Goal: Task Accomplishment & Management: Manage account settings

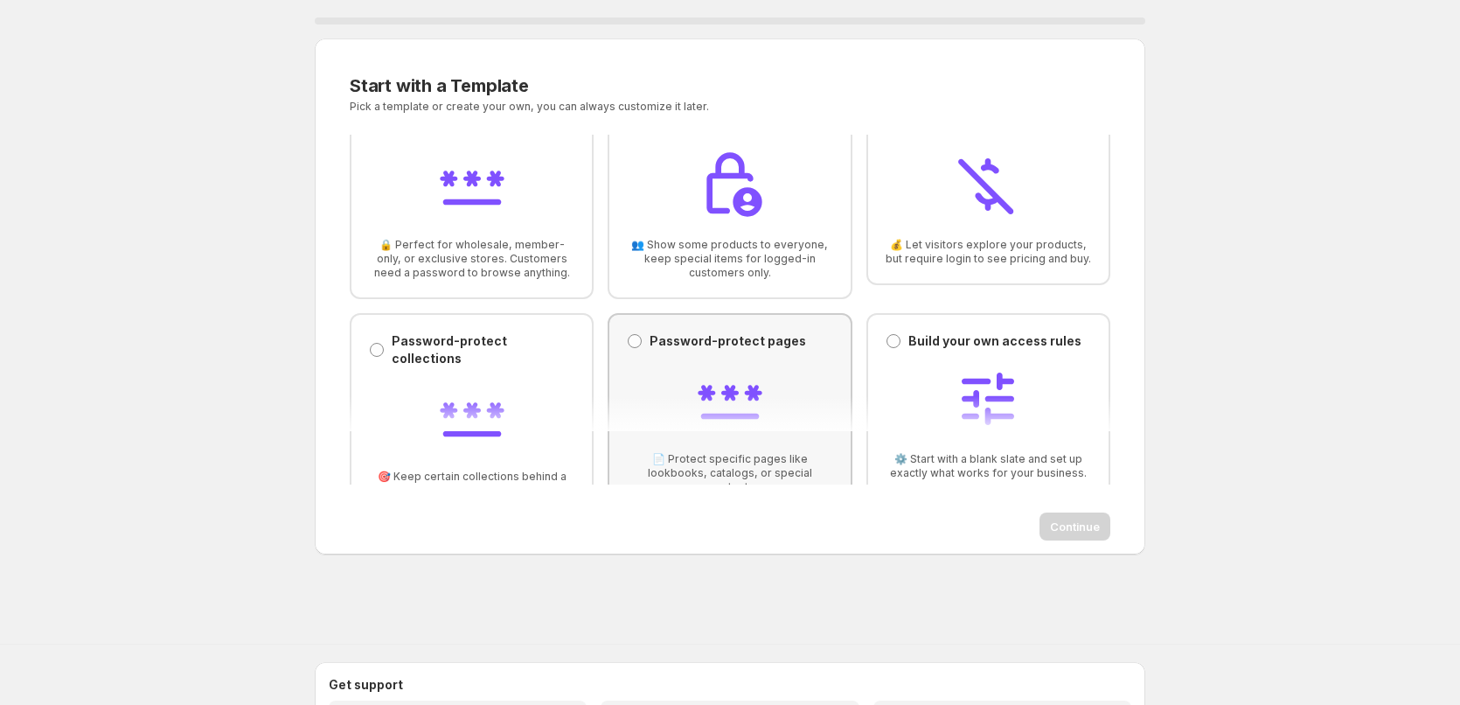
scroll to position [82, 0]
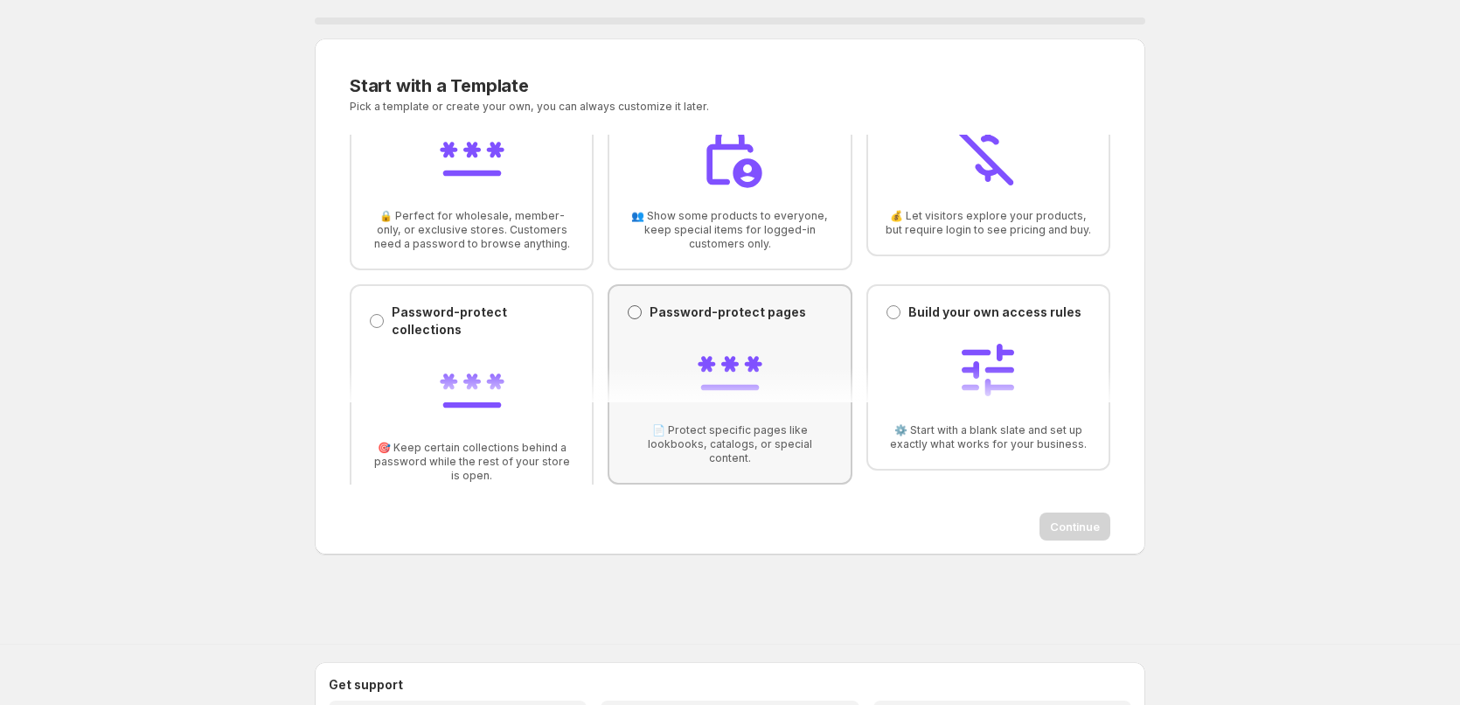
click at [638, 317] on span at bounding box center [635, 312] width 16 height 16
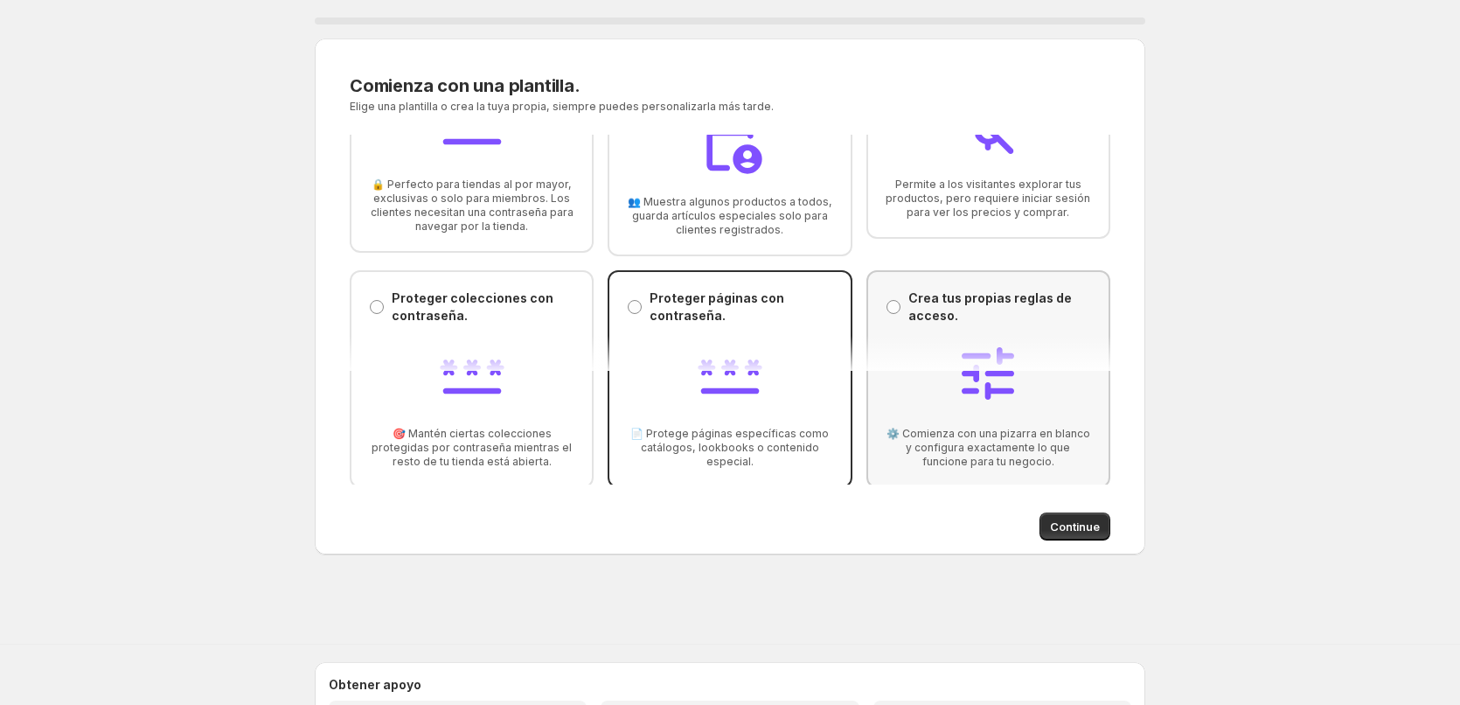
scroll to position [117, 0]
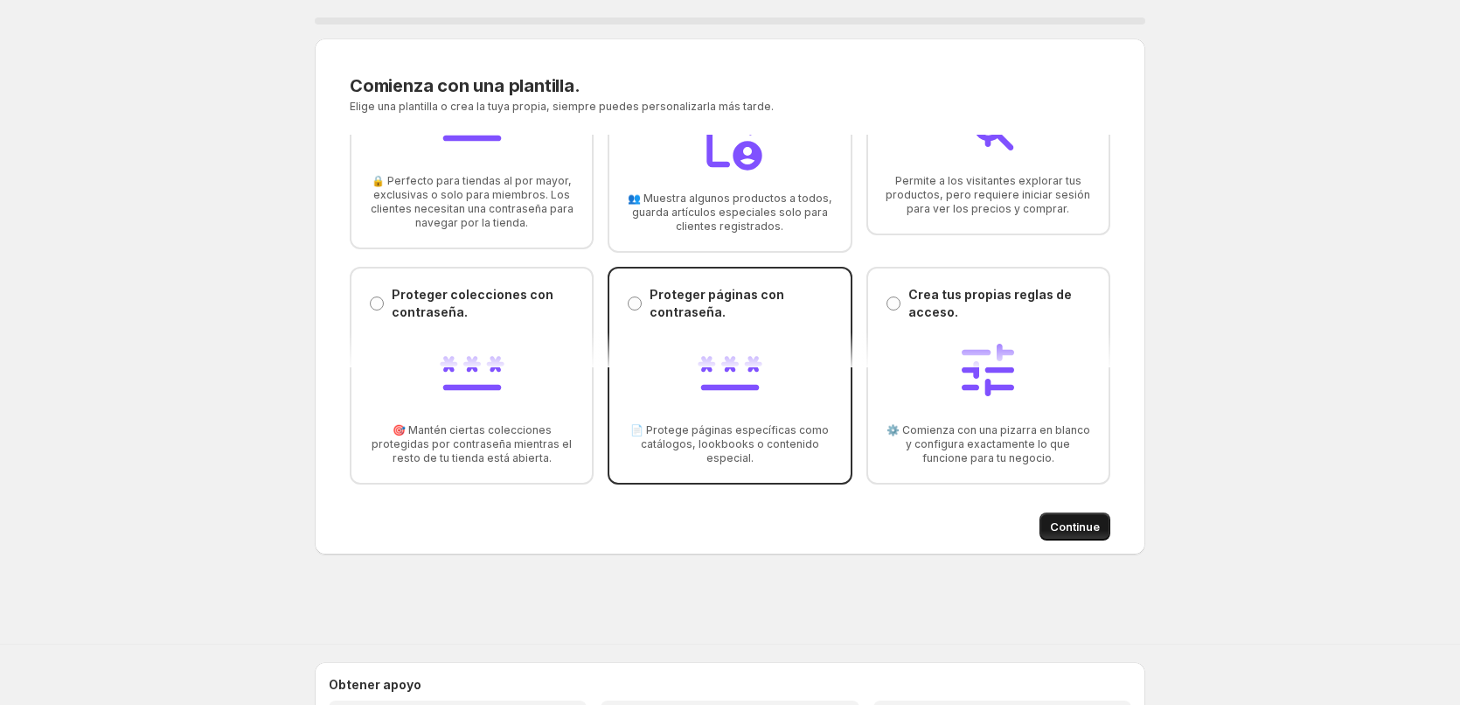
click at [1090, 527] on span "Continue" at bounding box center [1075, 526] width 50 height 17
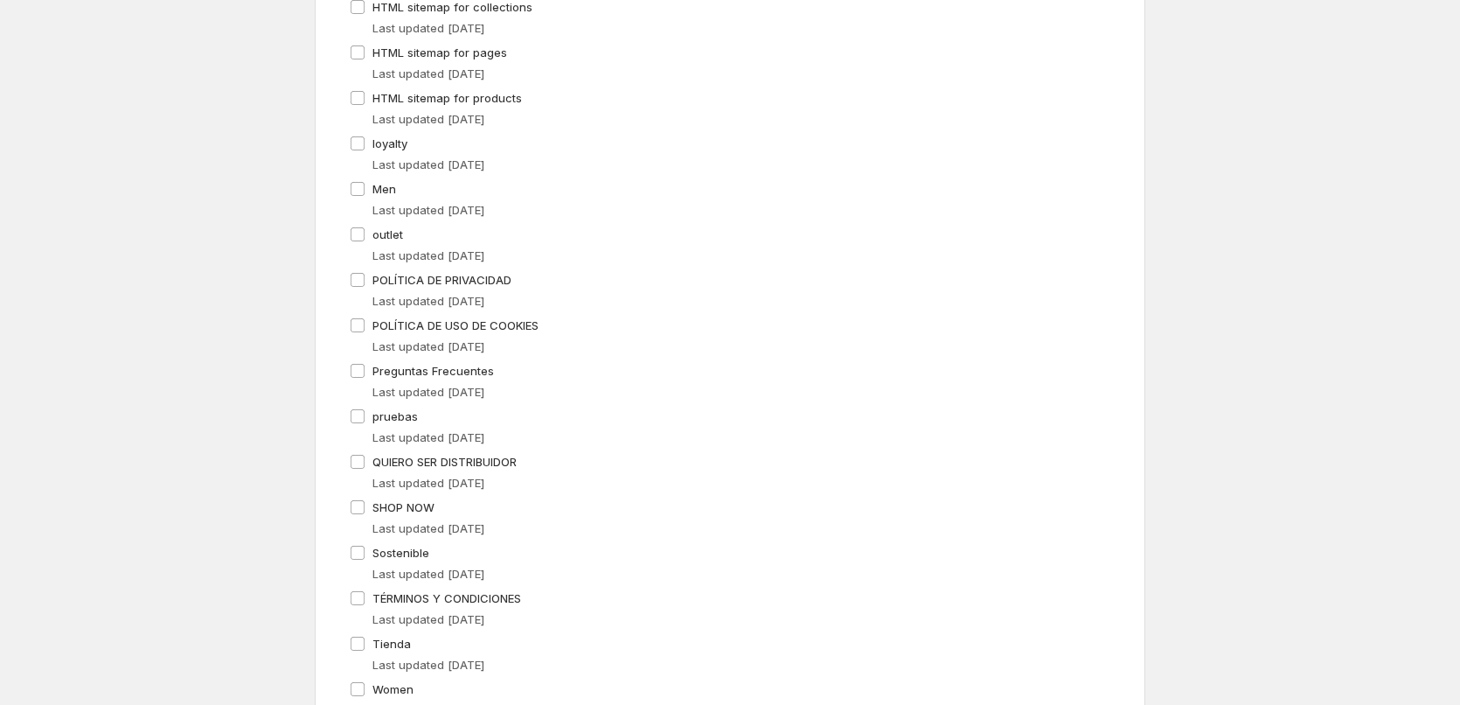
scroll to position [985, 0]
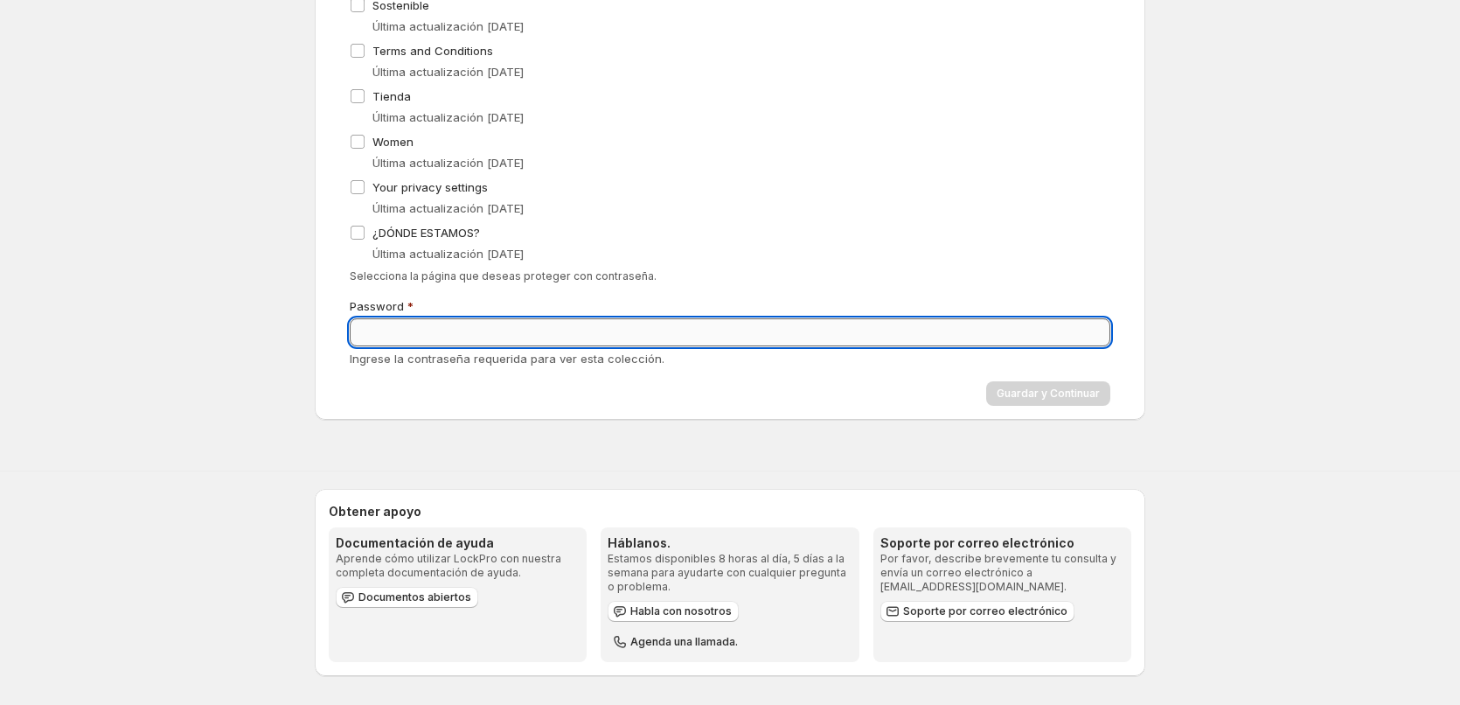
click at [442, 328] on input "Password" at bounding box center [730, 332] width 761 height 28
type input "******"
click at [627, 400] on div "Guardar y Continuar" at bounding box center [730, 393] width 761 height 24
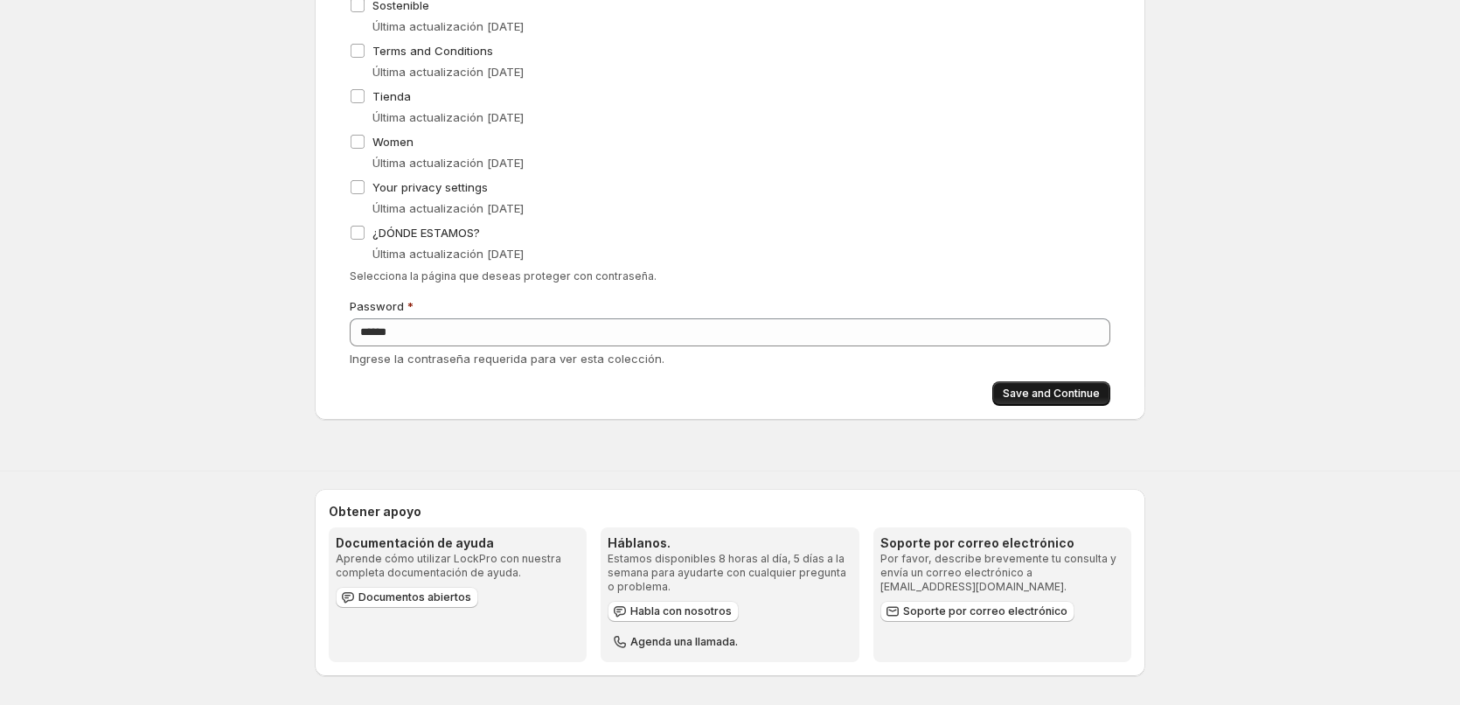
click at [1029, 395] on span "Save and Continue" at bounding box center [1051, 394] width 97 height 14
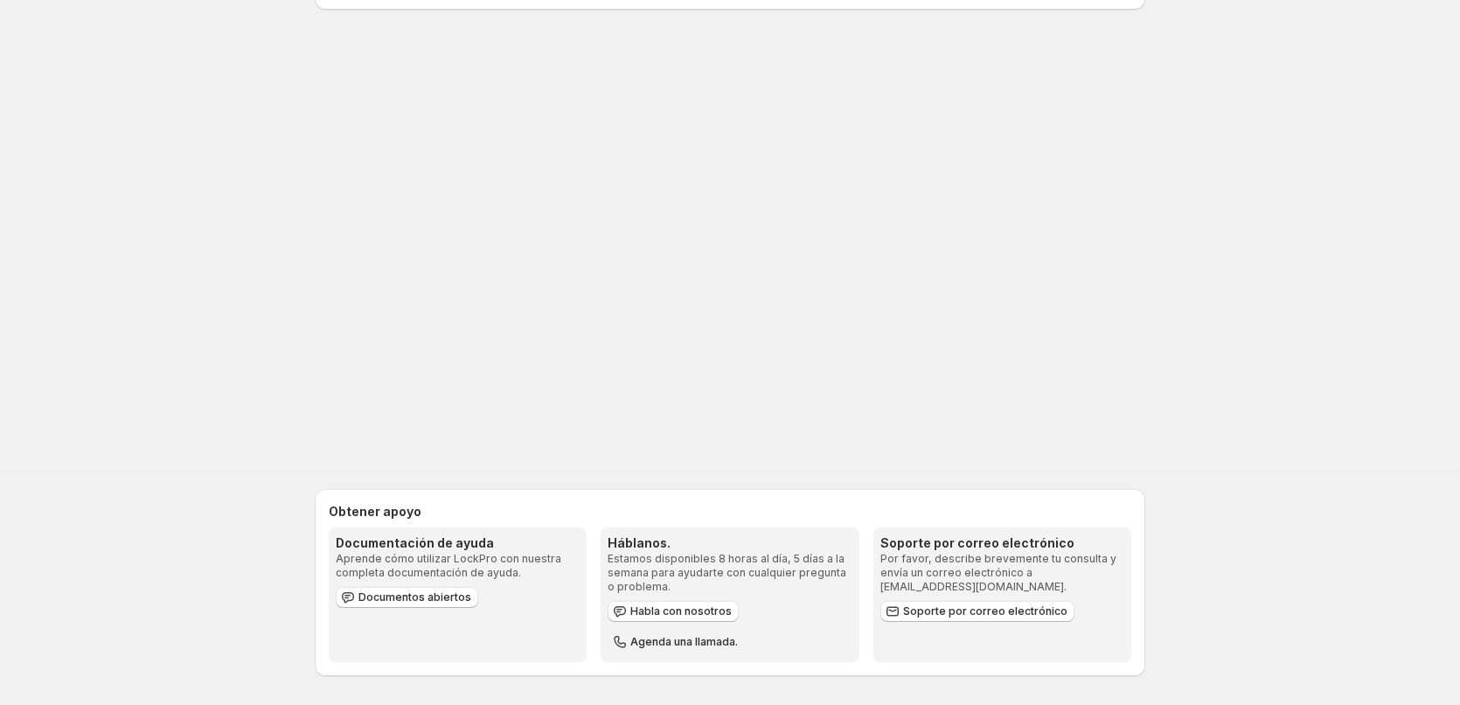
scroll to position [0, 0]
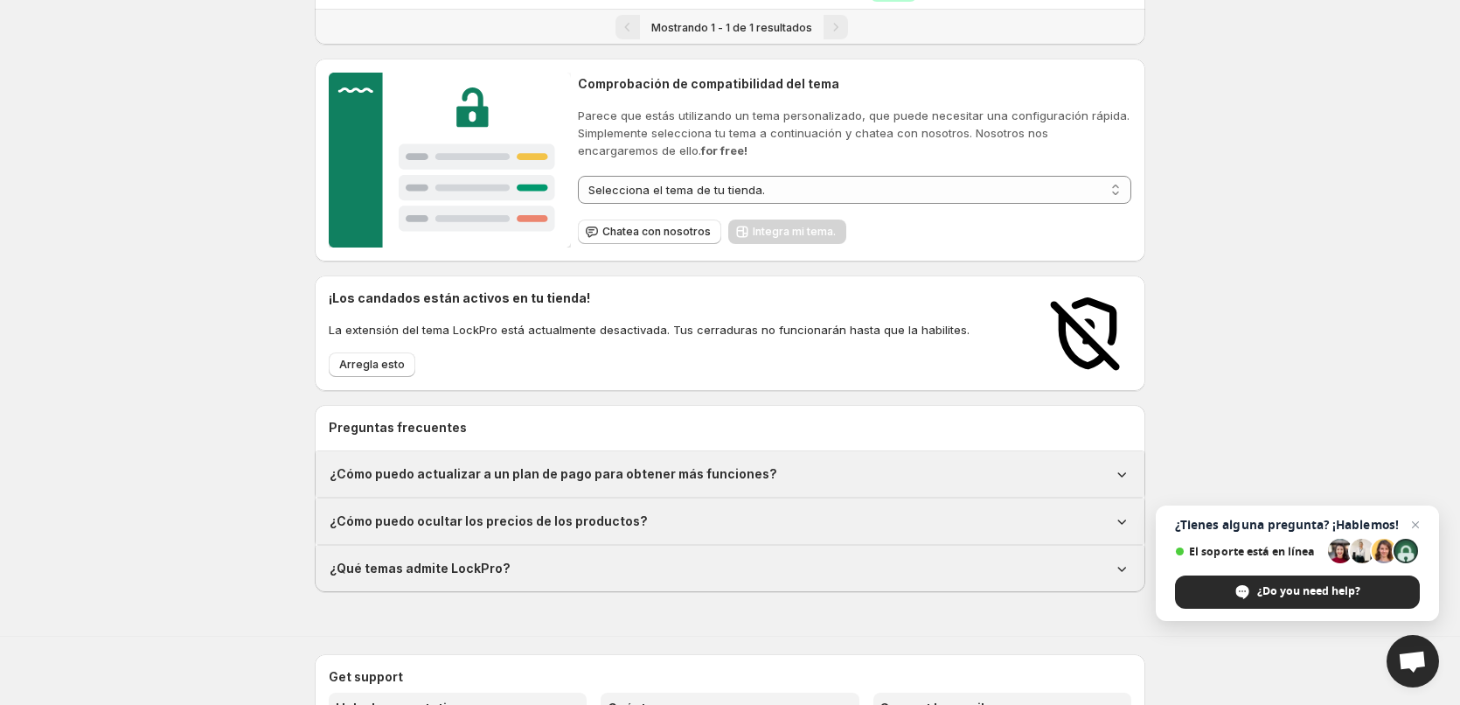
scroll to position [327, 0]
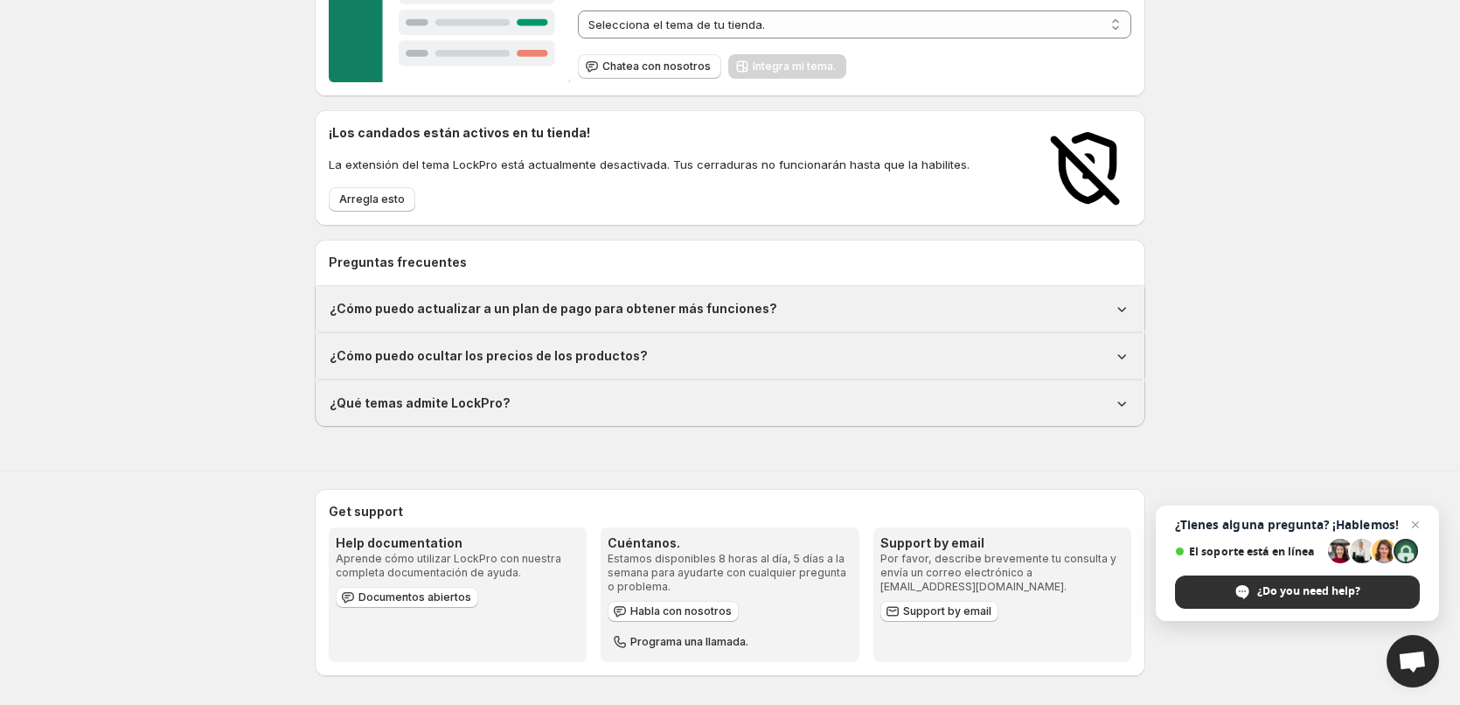
click at [1311, 591] on span "¿Do you need help?" at bounding box center [1308, 591] width 103 height 16
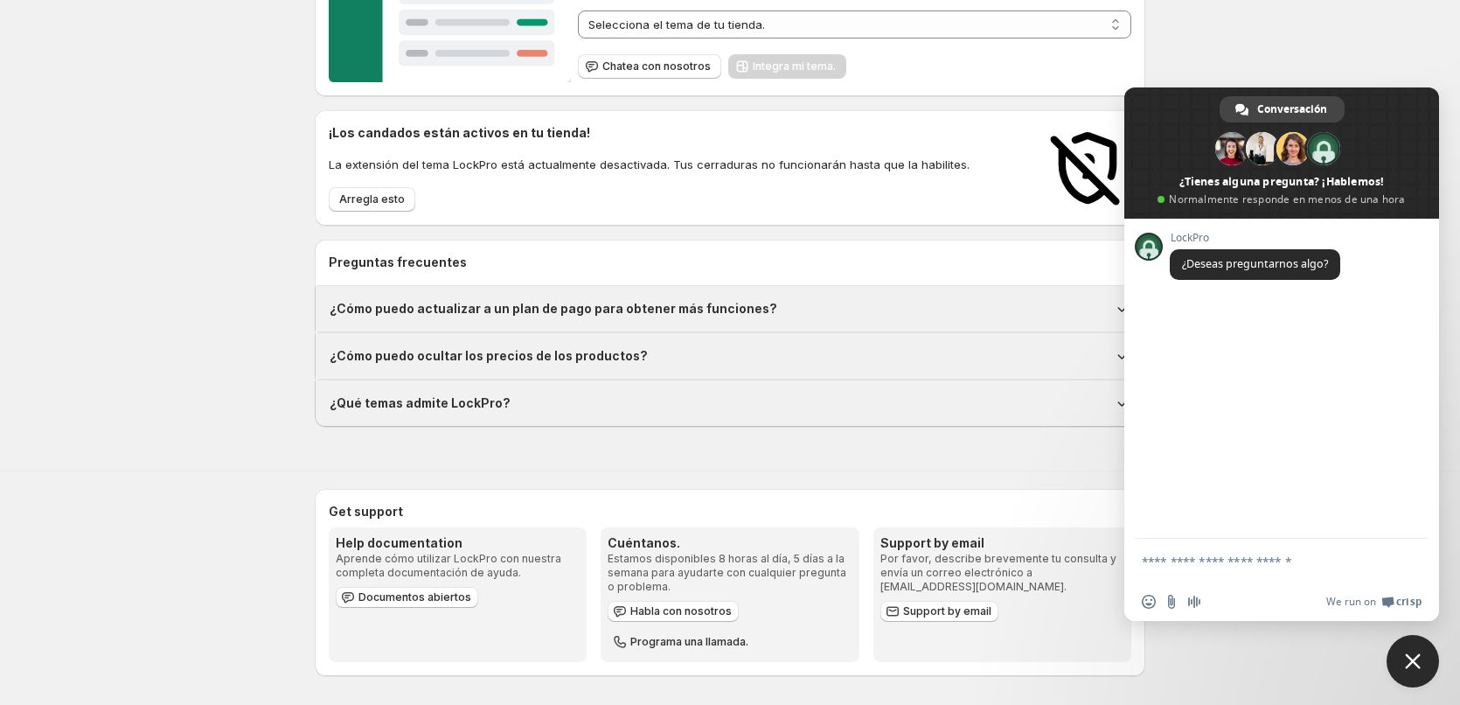
drag, startPoint x: 1261, startPoint y: 550, endPoint x: 1269, endPoint y: 558, distance: 11.1
click at [1263, 550] on form at bounding box center [1262, 562] width 241 height 47
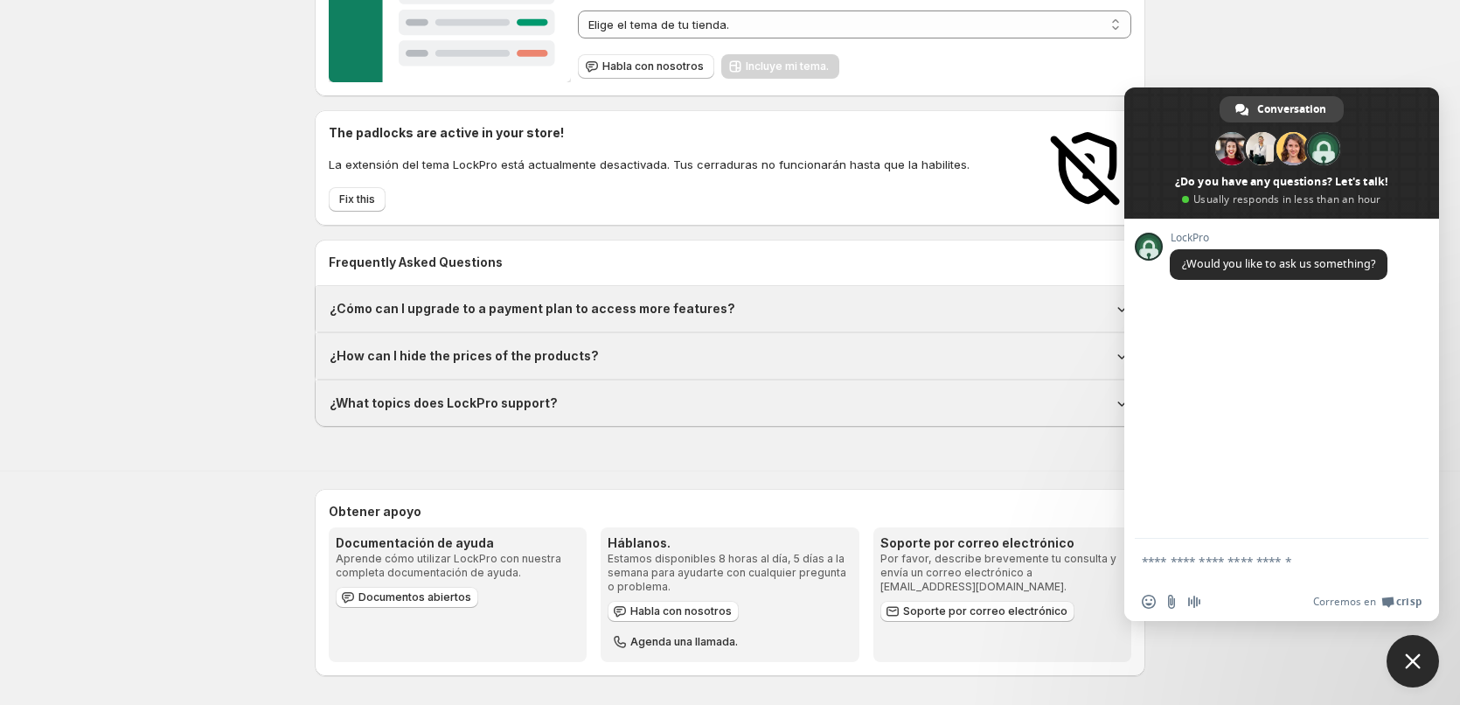
click at [1270, 558] on textarea "Escribe aquí tu mensaje..." at bounding box center [1262, 562] width 241 height 16
type textarea "**********"
click at [1407, 540] on span "Enviar" at bounding box center [1409, 542] width 13 height 13
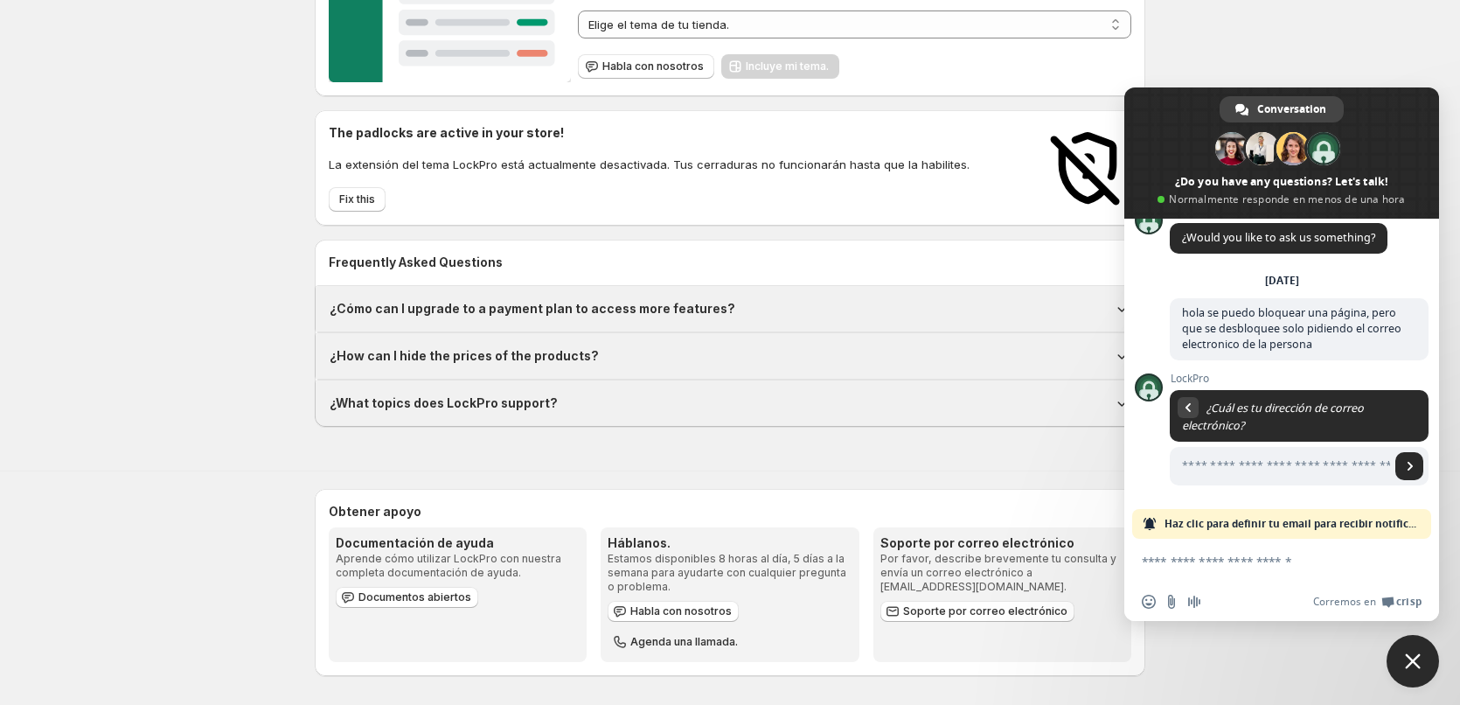
scroll to position [26, 0]
click at [1262, 463] on input "Escribe tu dirección de correo electrónico..." at bounding box center [1280, 466] width 220 height 38
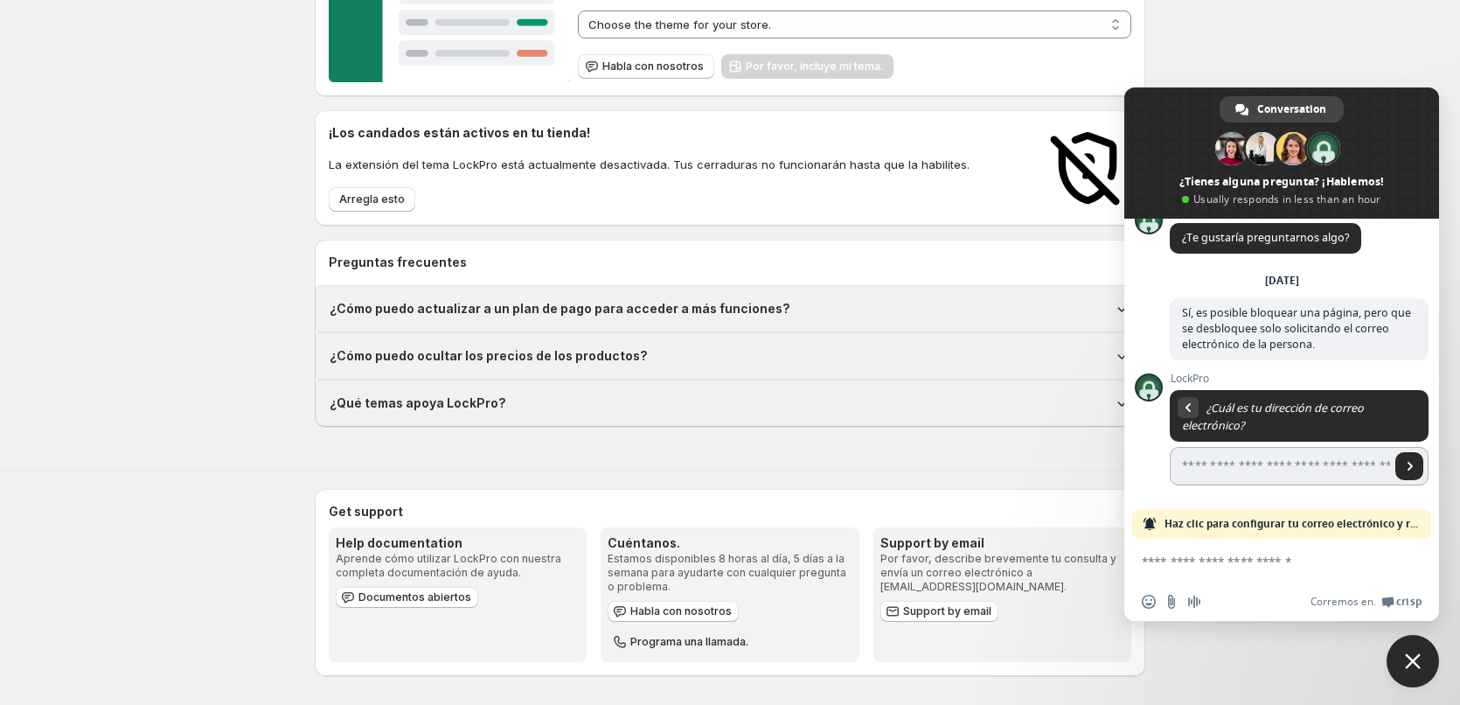
type input "**********"
click at [1406, 465] on span "Enviar" at bounding box center [1410, 466] width 9 height 9
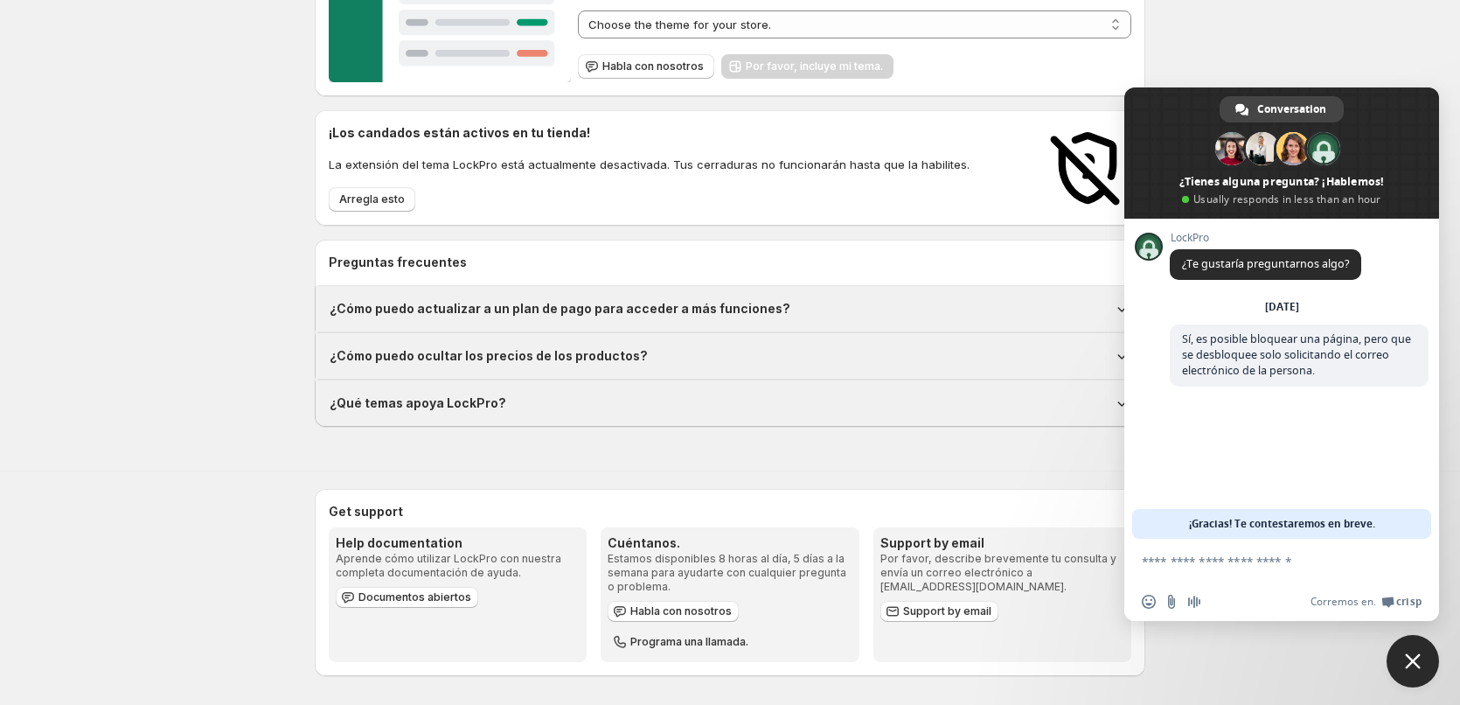
scroll to position [0, 0]
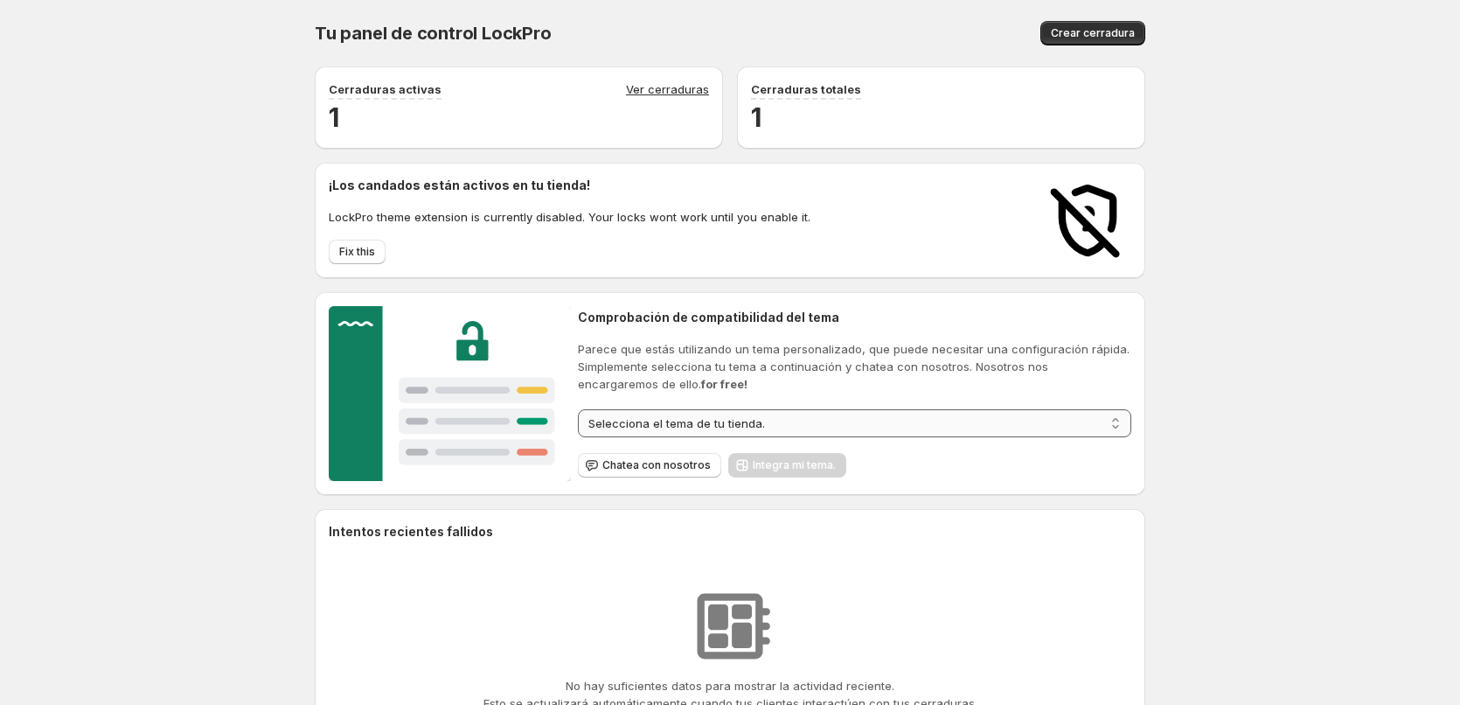
click at [656, 421] on select "**********" at bounding box center [855, 423] width 554 height 28
click at [1361, 532] on div "**********" at bounding box center [730, 508] width 1460 height 1016
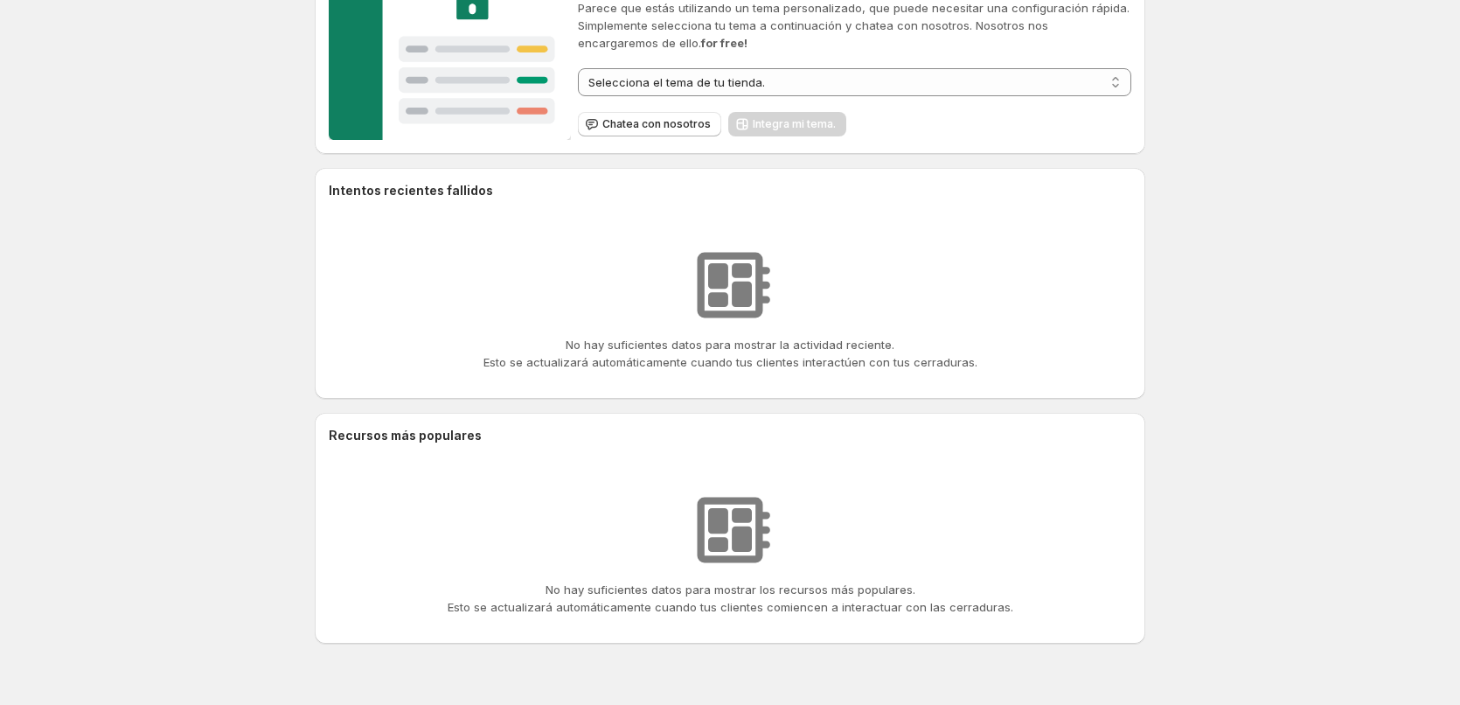
scroll to position [262, 0]
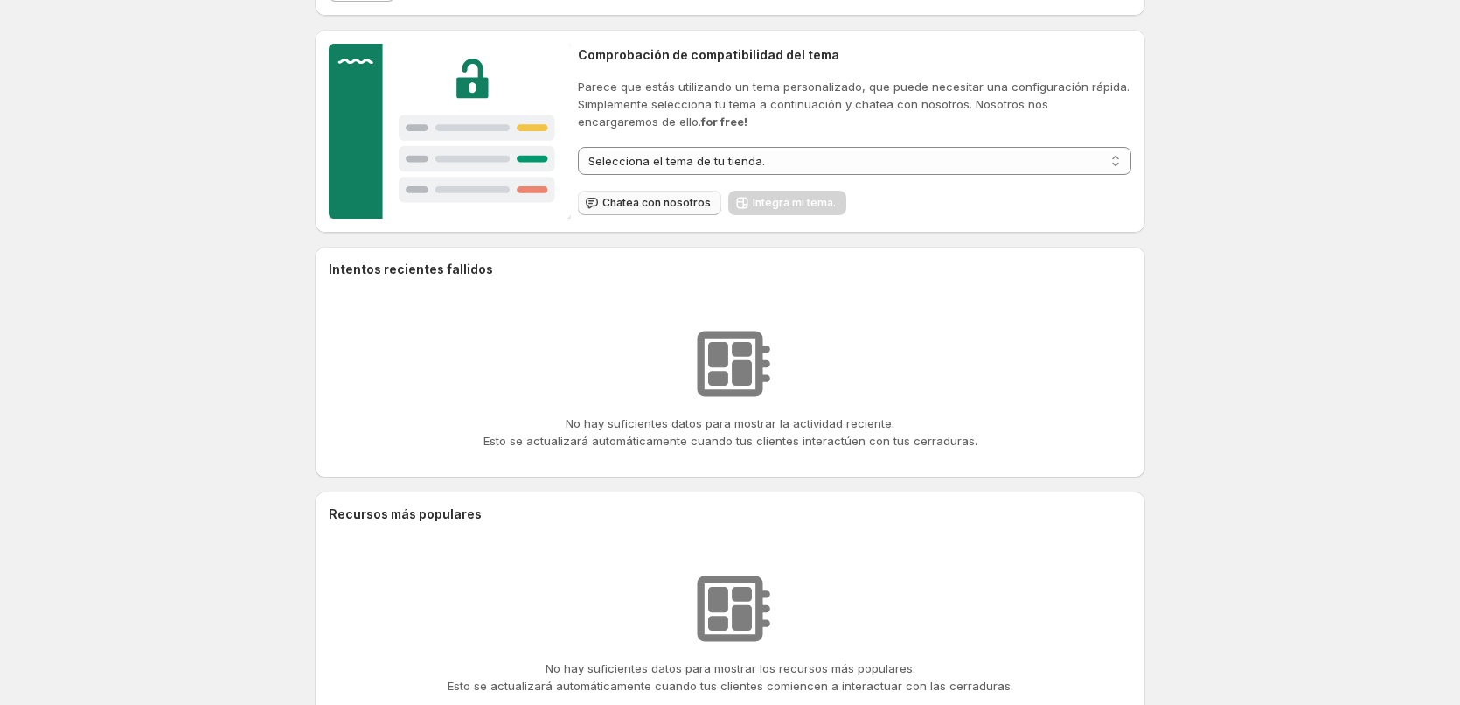
click at [649, 205] on span "Chatea con nosotros" at bounding box center [656, 203] width 108 height 14
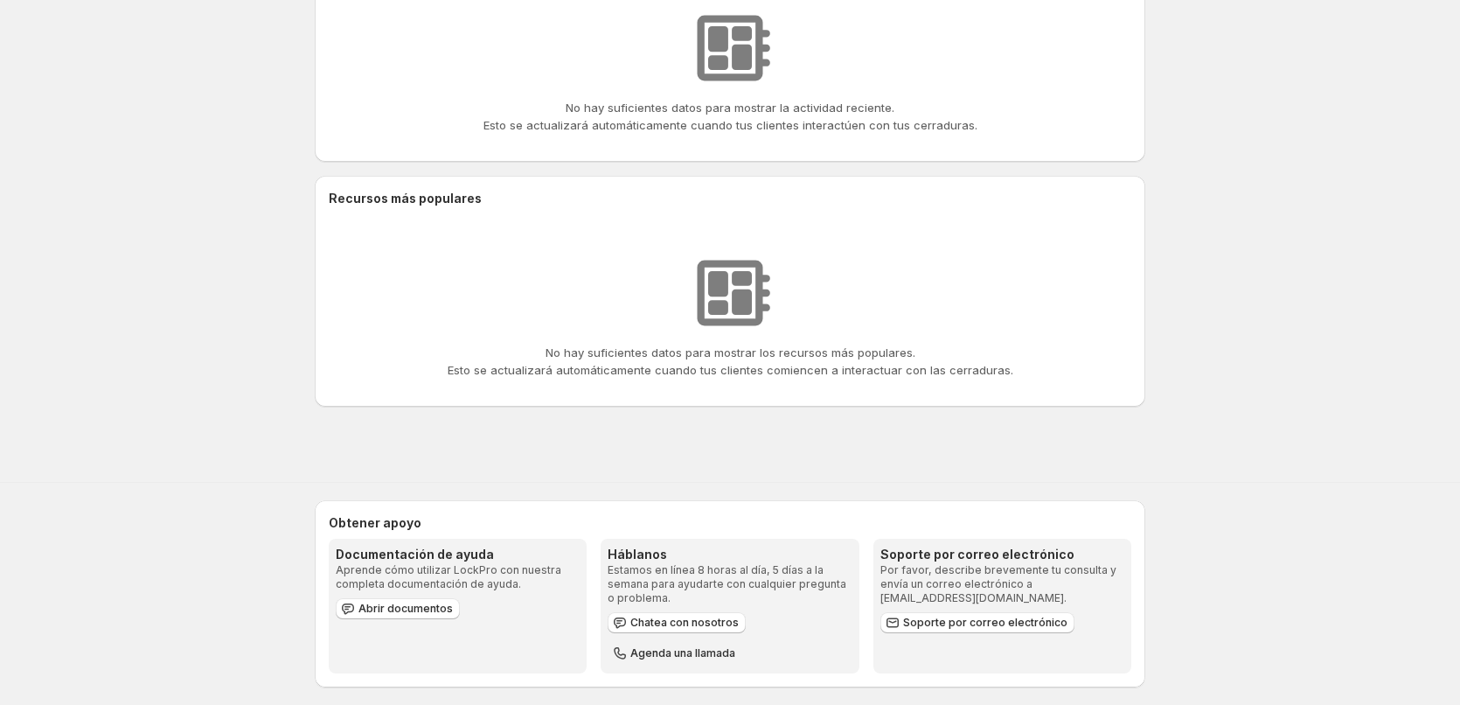
scroll to position [589, 0]
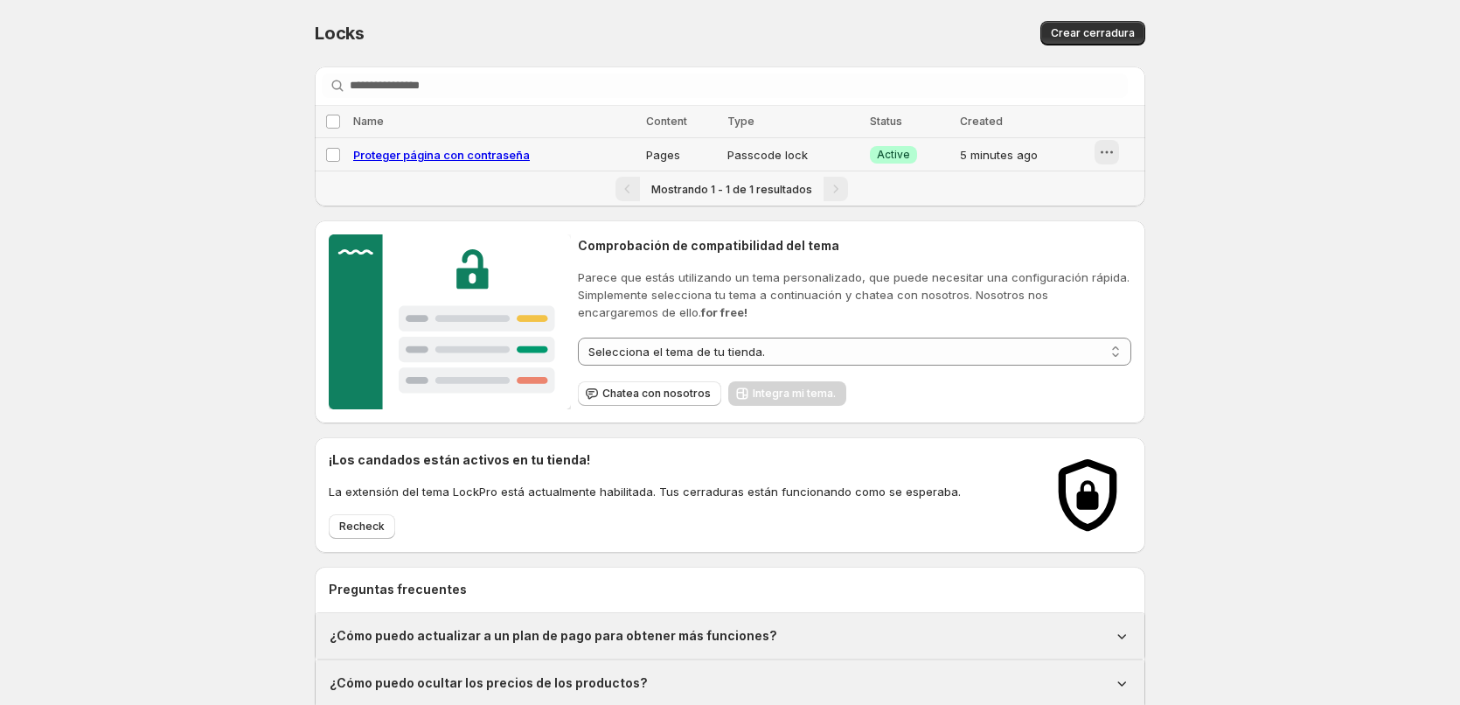
click at [1109, 155] on icon "button" at bounding box center [1106, 151] width 17 height 17
click at [1124, 193] on span "Preview" at bounding box center [1128, 190] width 44 height 14
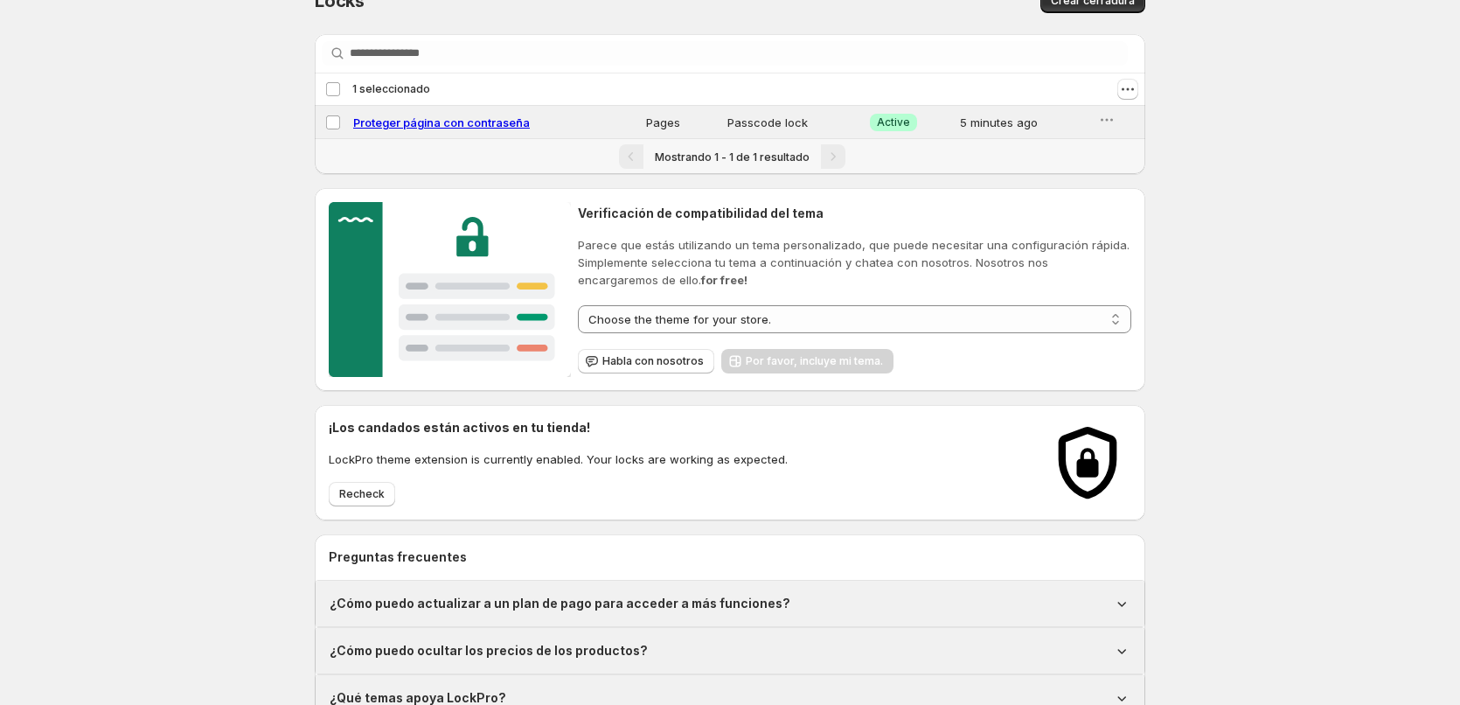
scroll to position [327, 0]
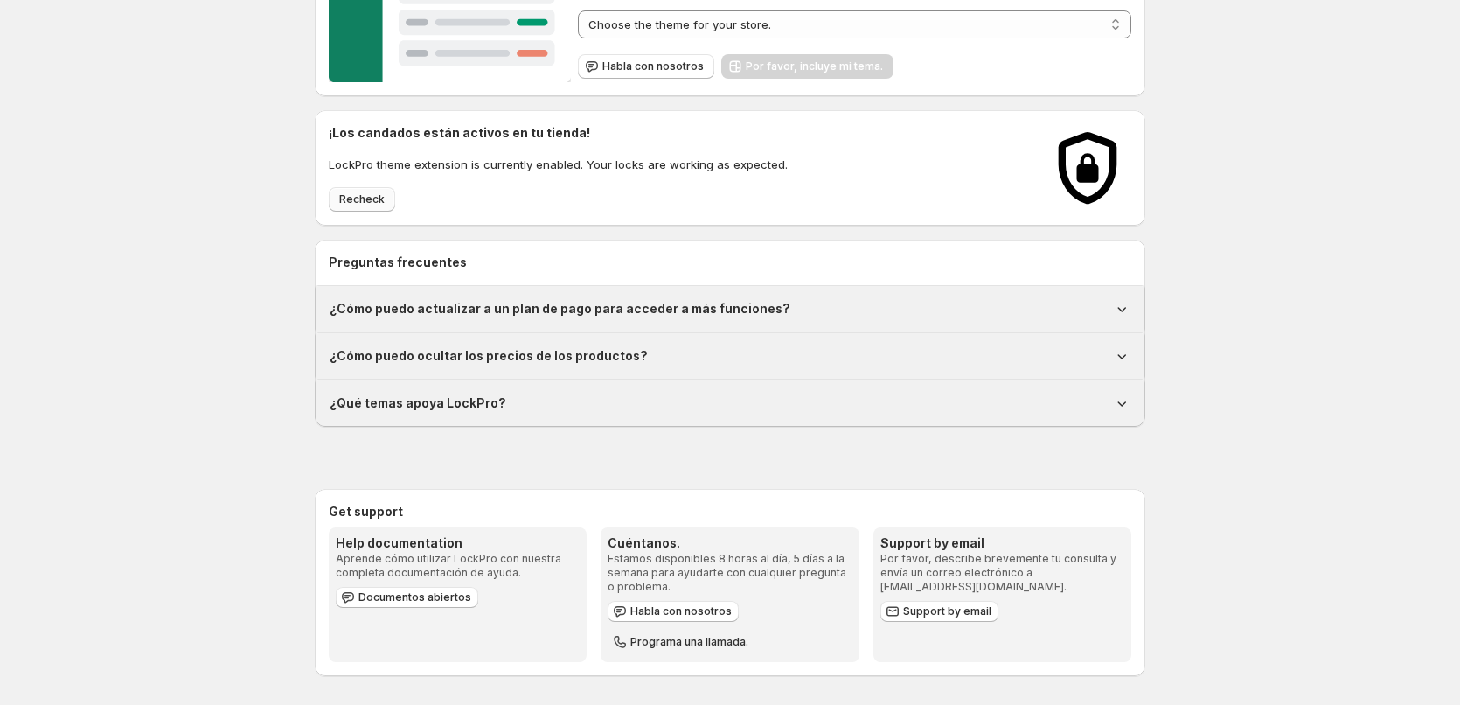
click at [363, 199] on span "Recheck" at bounding box center [361, 199] width 45 height 14
click at [734, 25] on select "**********" at bounding box center [855, 24] width 554 height 28
click at [825, 28] on select "**********" at bounding box center [855, 24] width 554 height 28
click at [1271, 168] on div "**********" at bounding box center [730, 50] width 1460 height 754
click at [700, 616] on span "Habla con nosotros" at bounding box center [680, 611] width 101 height 14
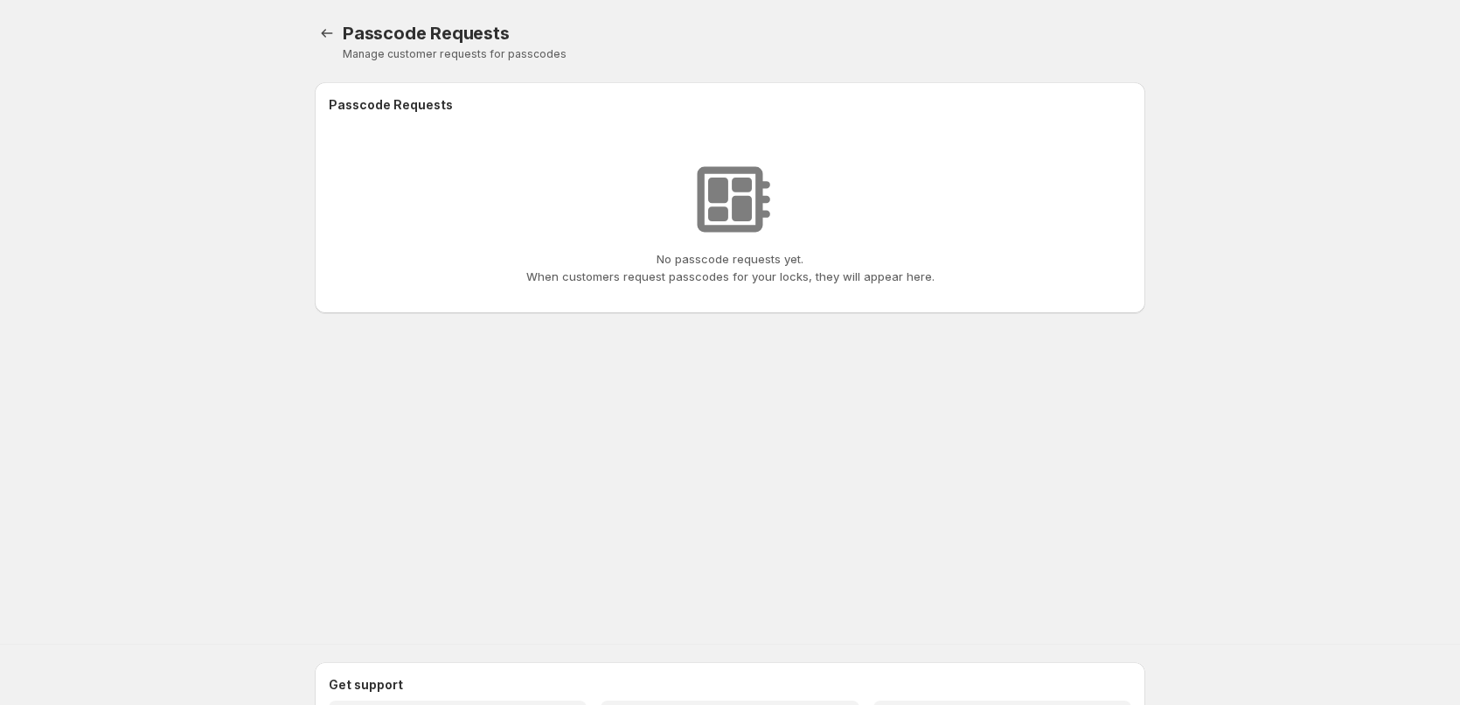
drag, startPoint x: 391, startPoint y: 134, endPoint x: 565, endPoint y: 132, distance: 174.0
click at [392, 134] on div "No passcode requests yet. When customers request passcodes for your locks, they…" at bounding box center [730, 220] width 831 height 185
click at [732, 192] on img at bounding box center [729, 199] width 87 height 87
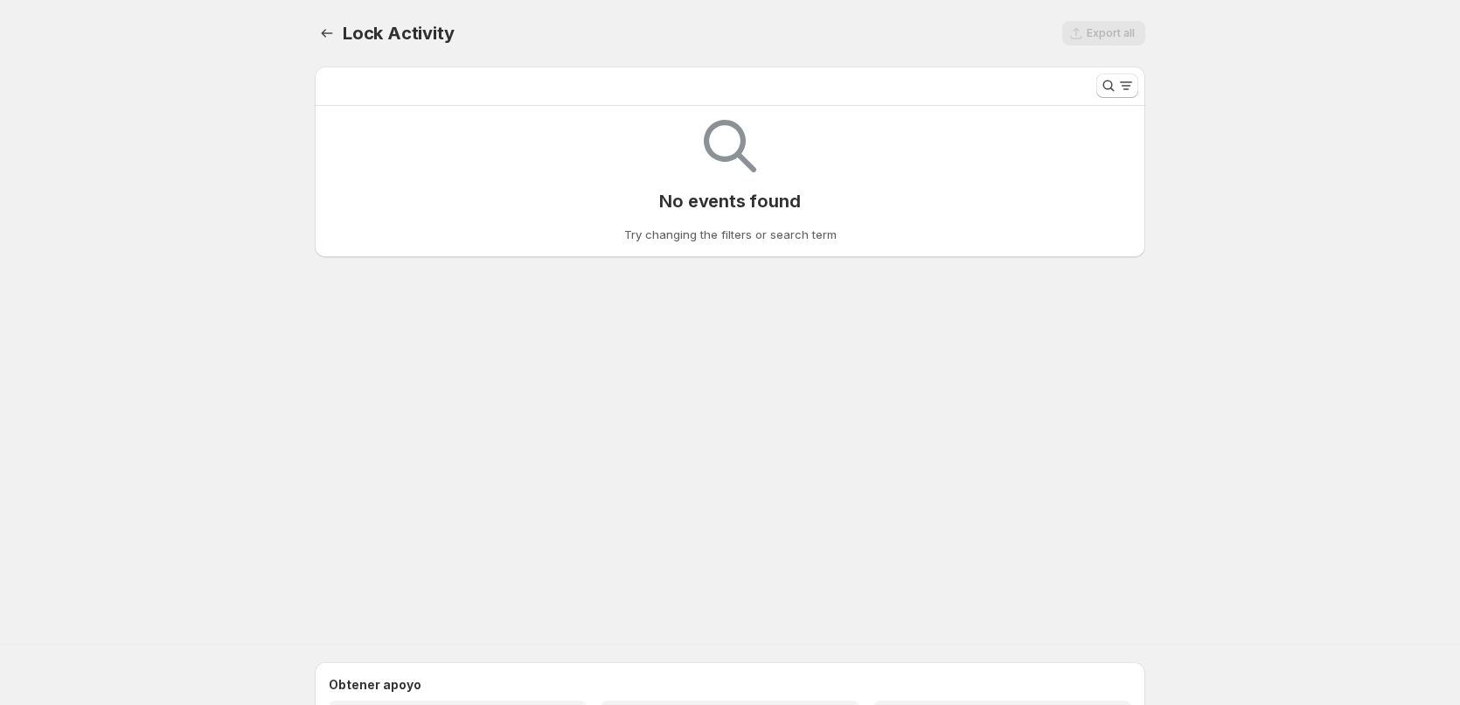
select select "******"
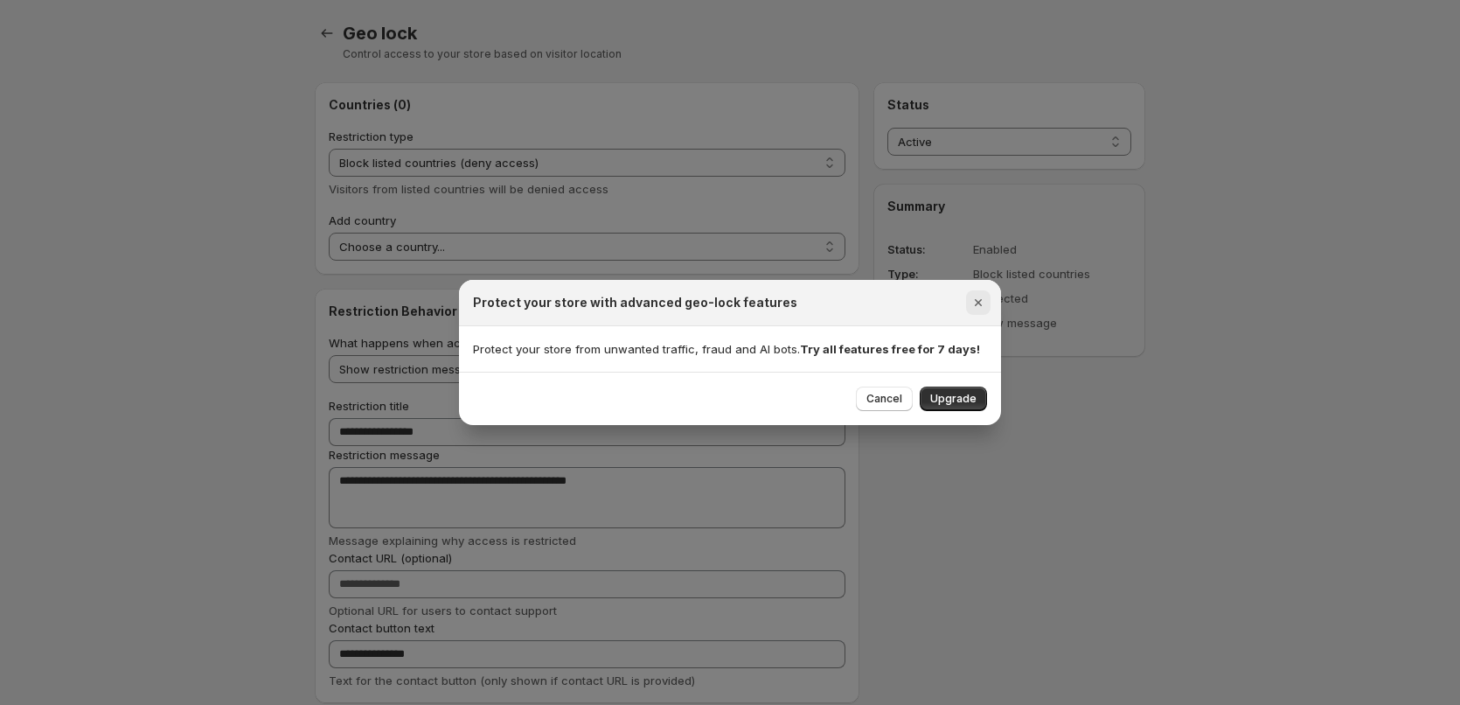
click at [984, 299] on icon "Close" at bounding box center [978, 302] width 17 height 17
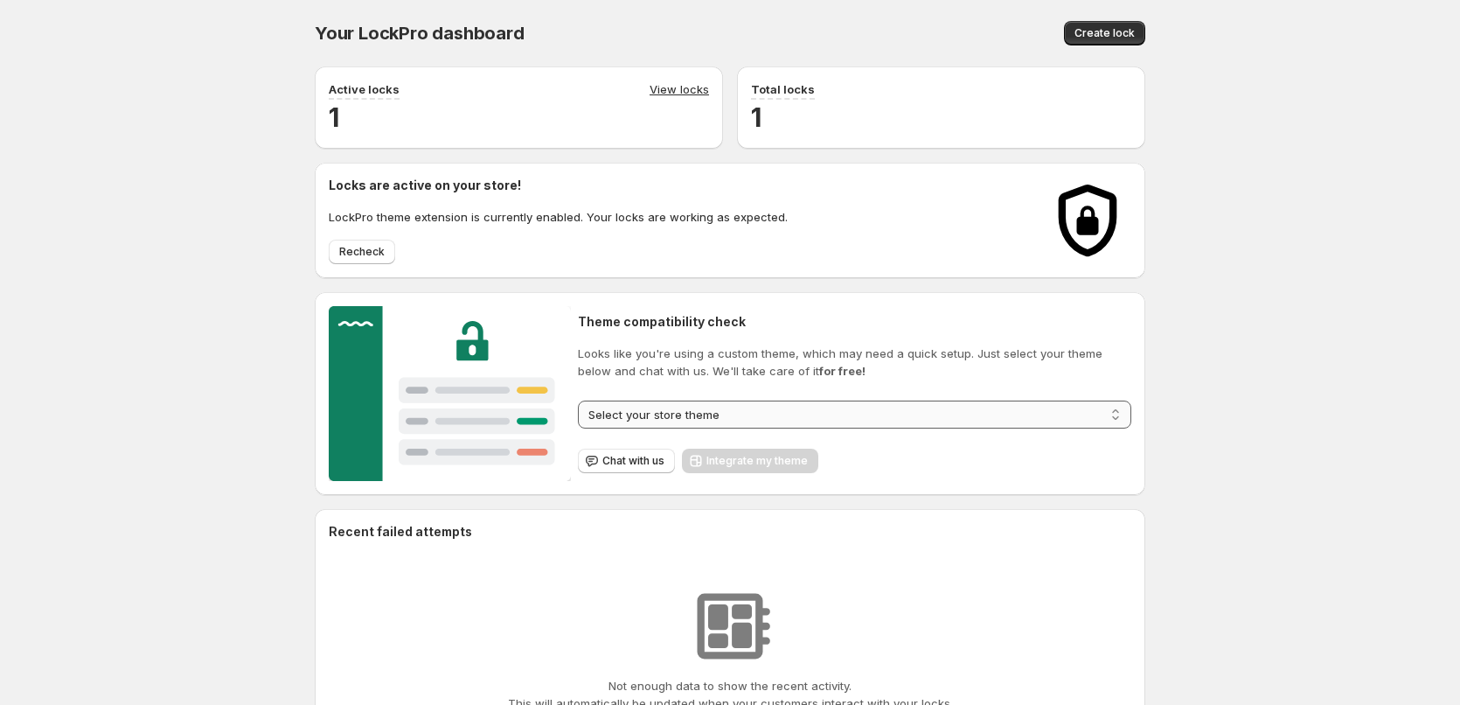
click at [731, 414] on select "**********" at bounding box center [855, 414] width 554 height 28
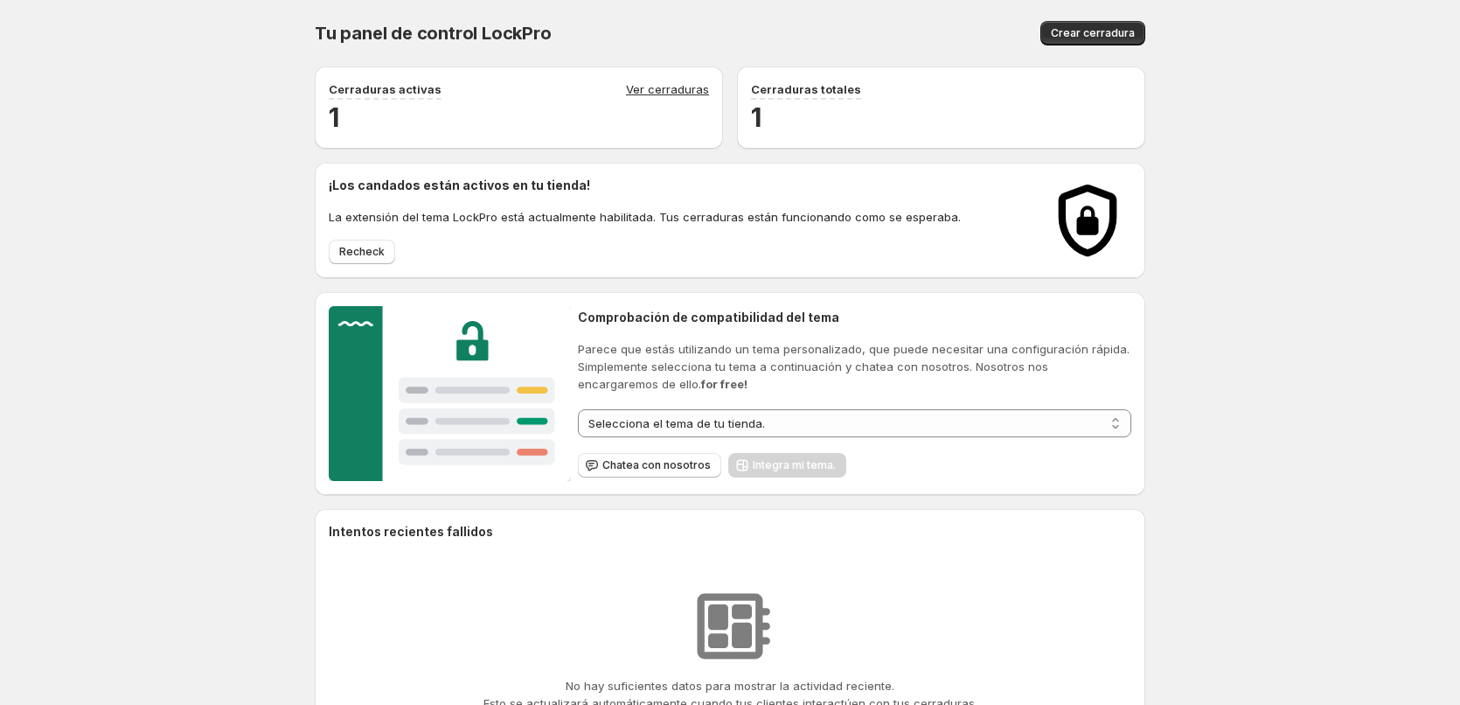
click at [1266, 475] on div "**********" at bounding box center [730, 508] width 1460 height 1016
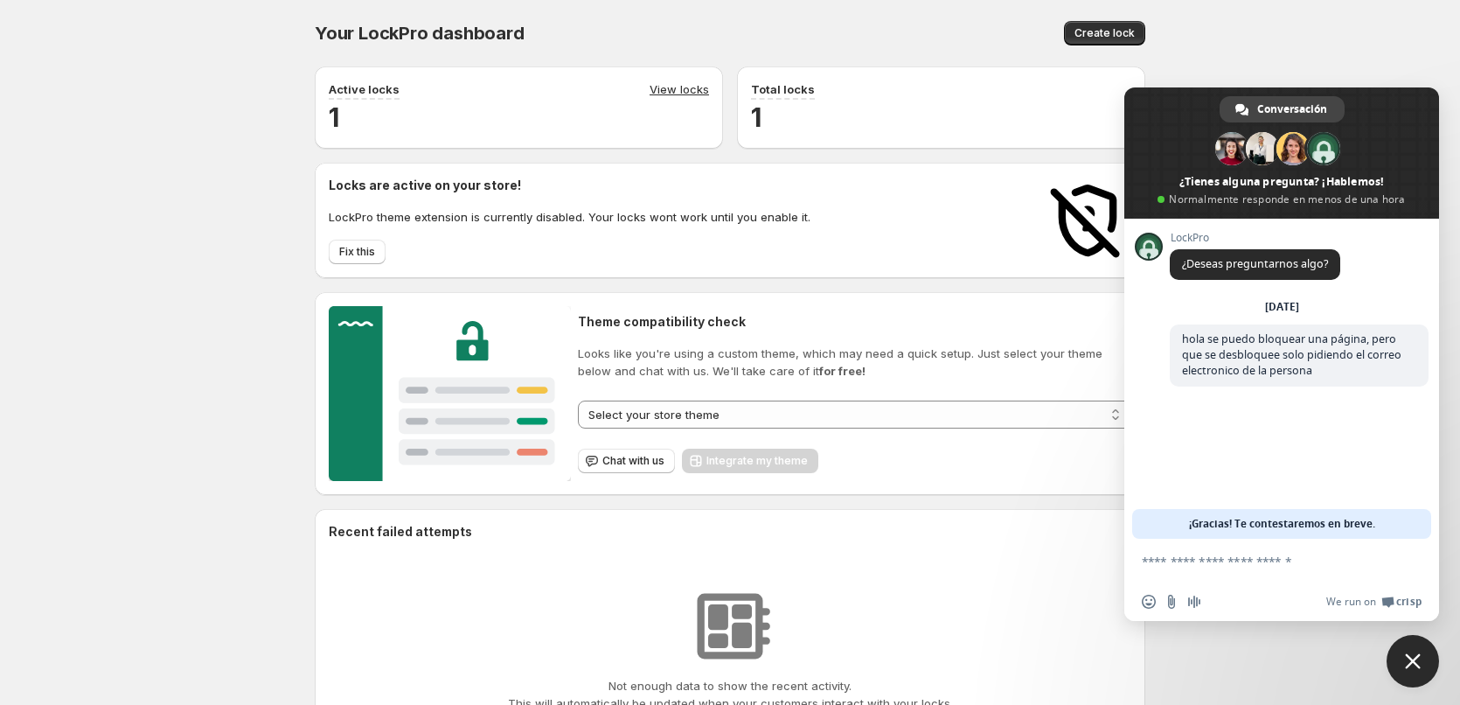
scroll to position [87, 0]
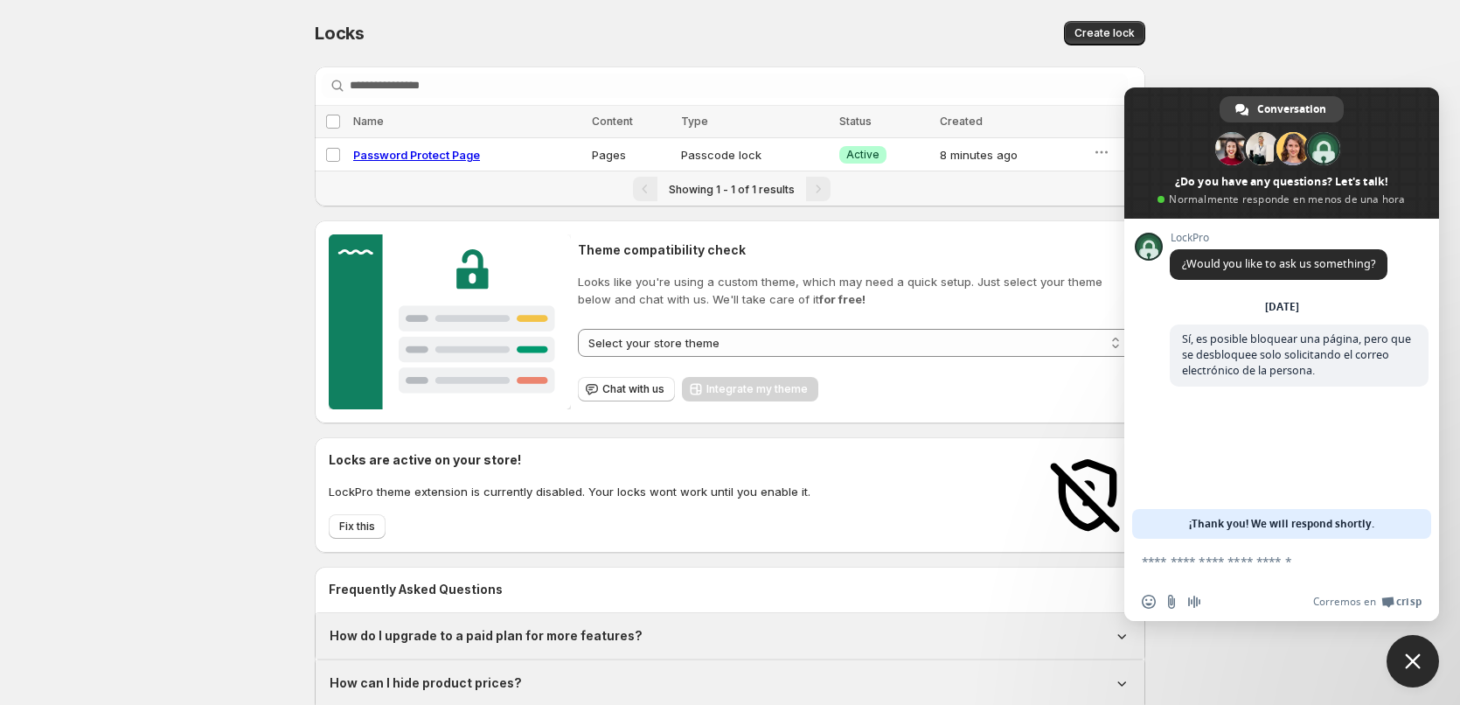
click at [190, 214] on div "**********" at bounding box center [730, 377] width 1460 height 754
click at [1411, 660] on span "Close chat" at bounding box center [1413, 661] width 16 height 16
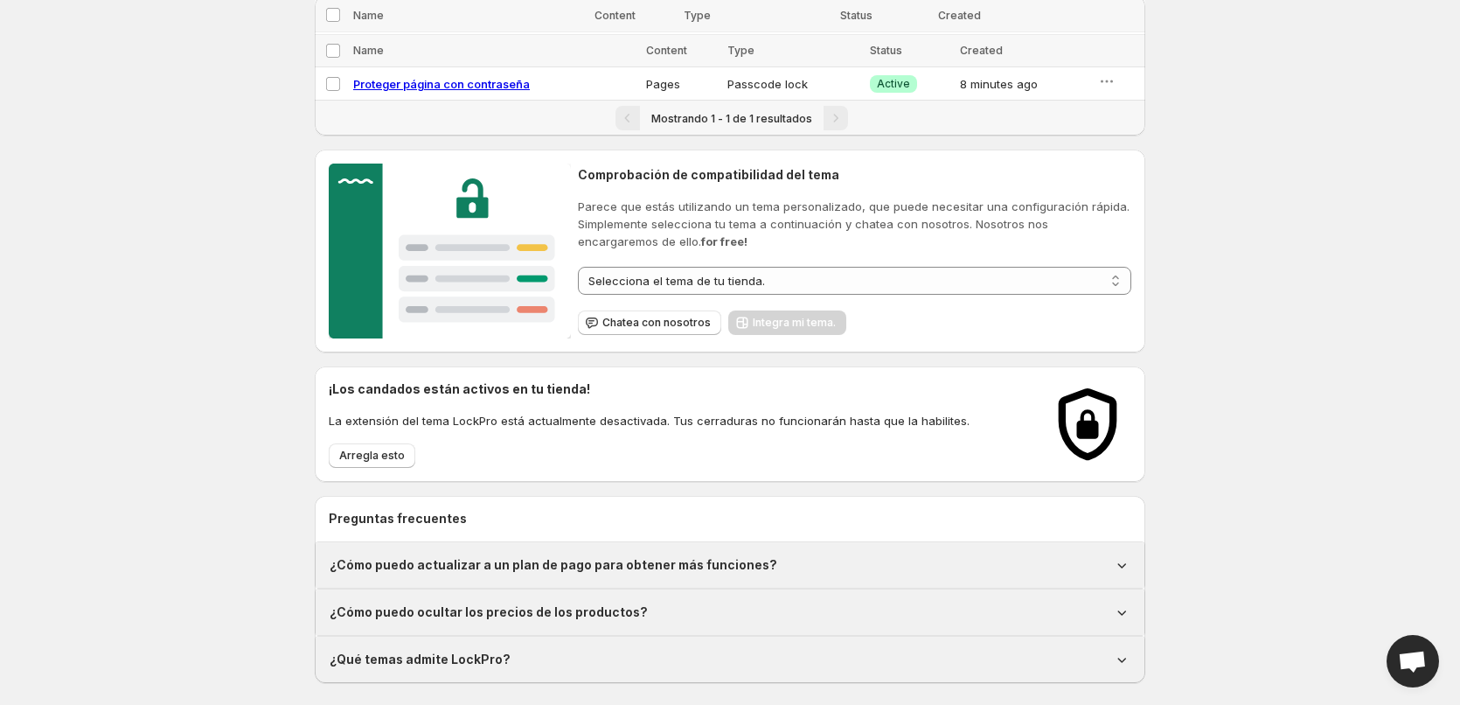
scroll to position [65, 0]
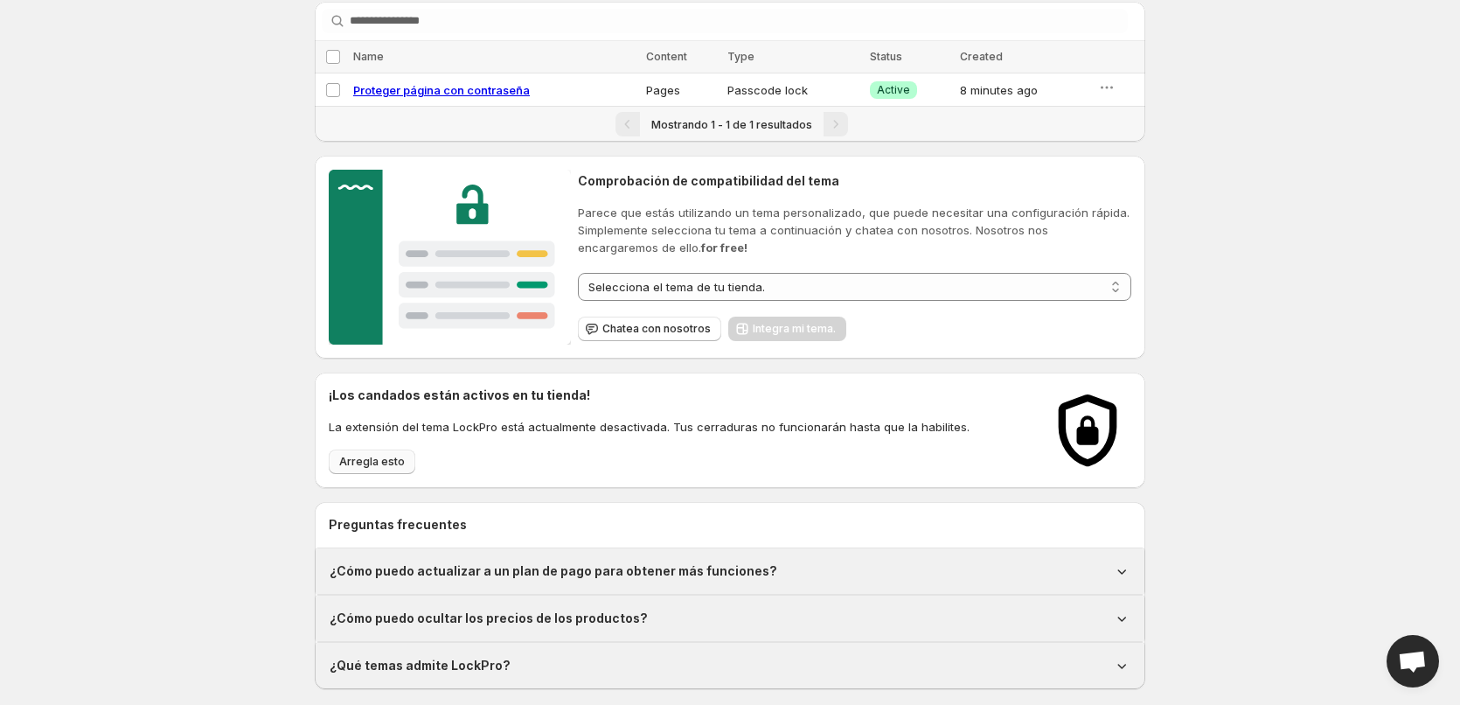
click at [355, 467] on span "Arregla esto" at bounding box center [372, 462] width 66 height 14
click at [503, 89] on span "Proteger página con contraseña" at bounding box center [441, 90] width 177 height 14
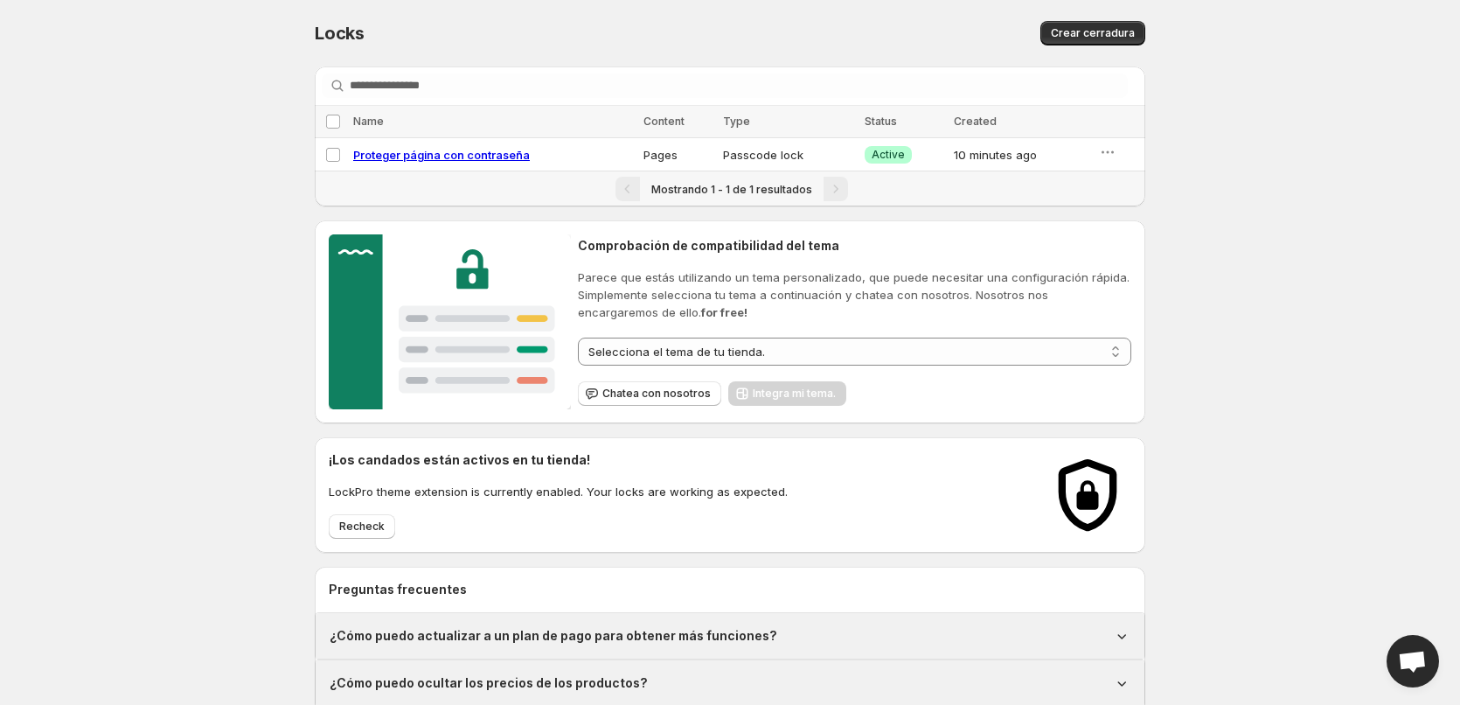
select select "*****"
select select "******"
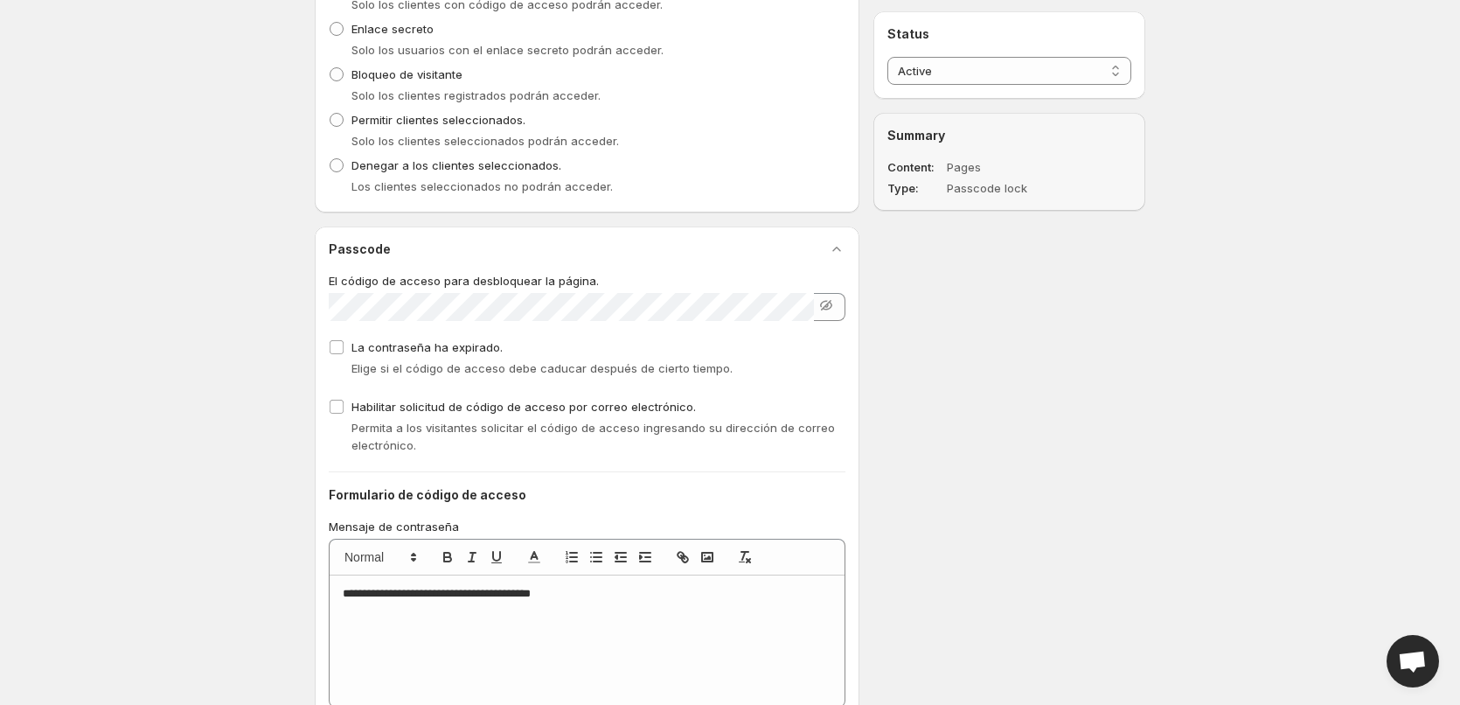
scroll to position [1585, 0]
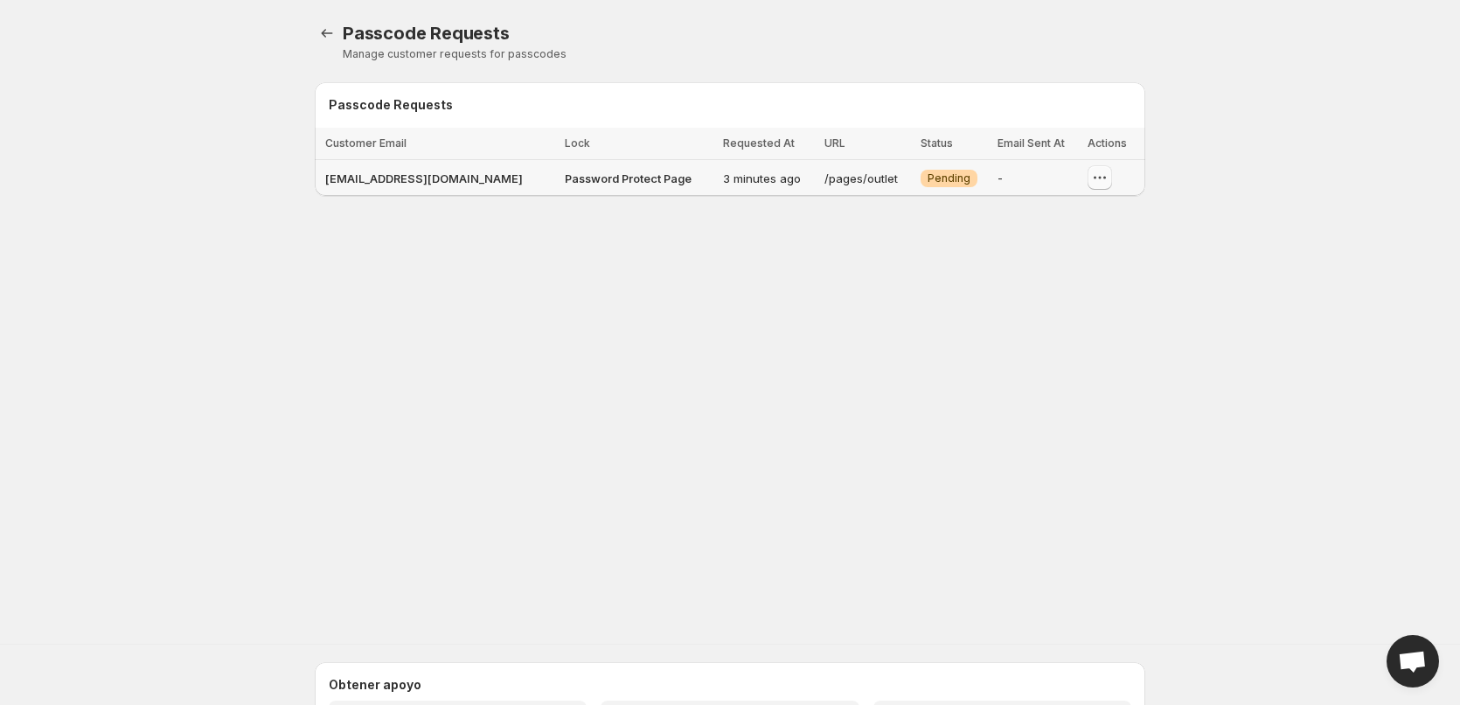
click at [1094, 178] on icon "button" at bounding box center [1099, 177] width 17 height 17
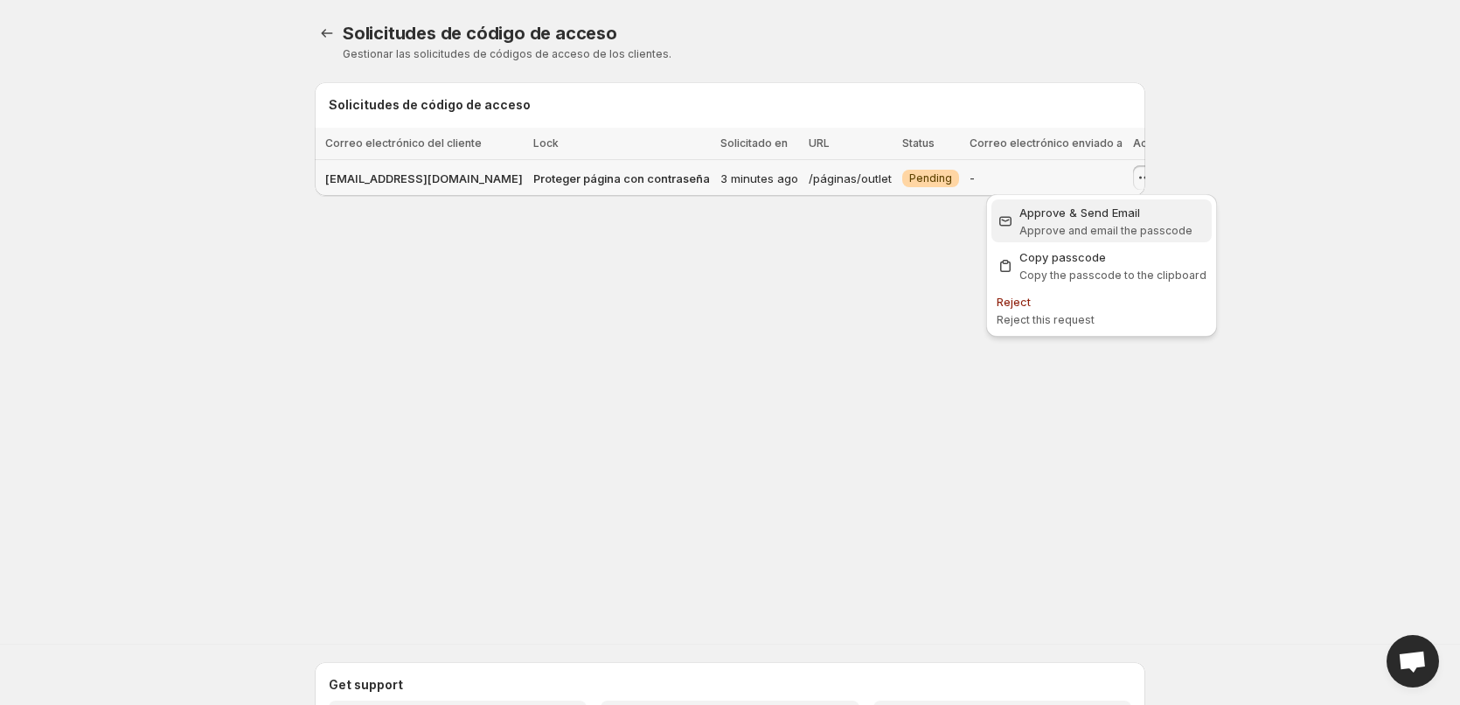
click at [1141, 225] on span "Approve and email the passcode" at bounding box center [1106, 230] width 173 height 13
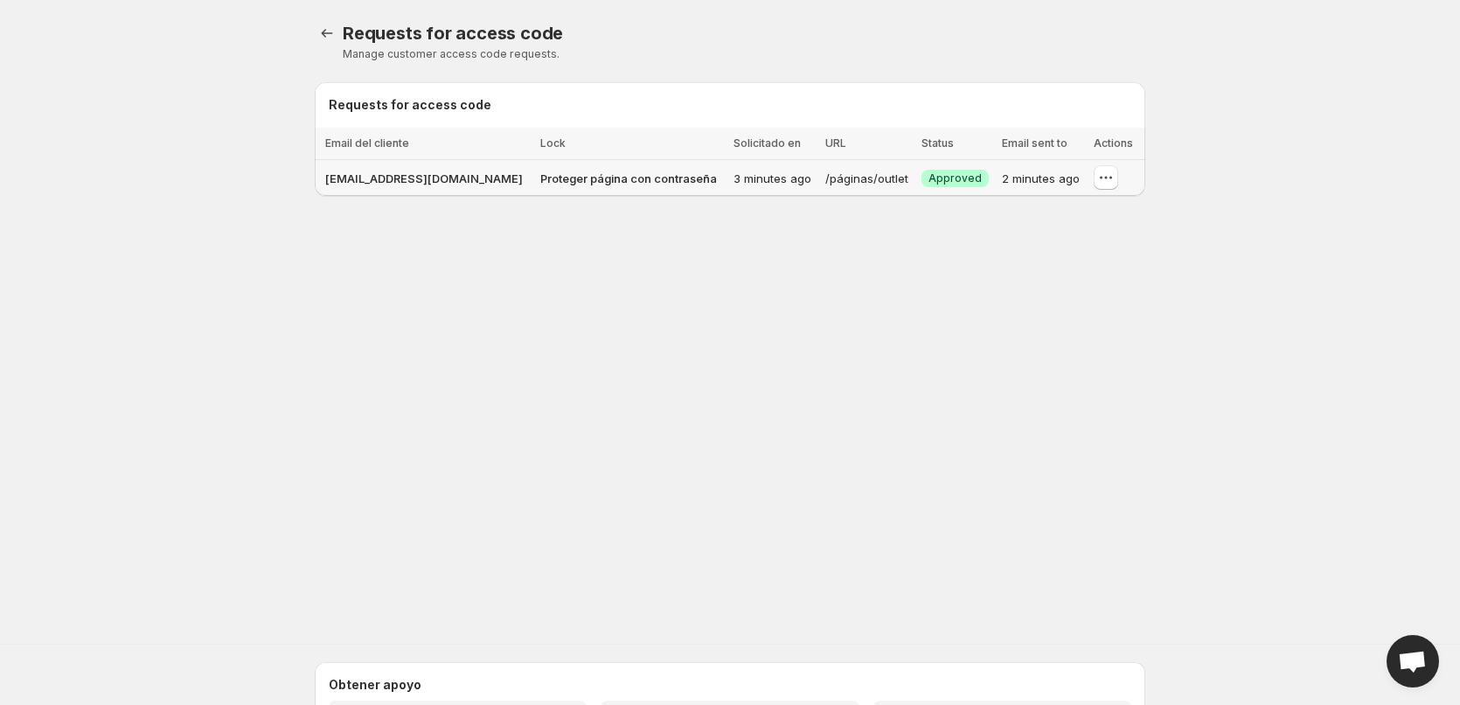
click at [852, 269] on div "Solicitudes de código de acceso. This page is ready. Requests for access code M…" at bounding box center [730, 300] width 1460 height 600
click at [1104, 168] on button "button" at bounding box center [1106, 177] width 24 height 24
click at [1105, 174] on icon "button" at bounding box center [1105, 177] width 17 height 17
click at [322, 25] on icon "Locks" at bounding box center [326, 32] width 17 height 17
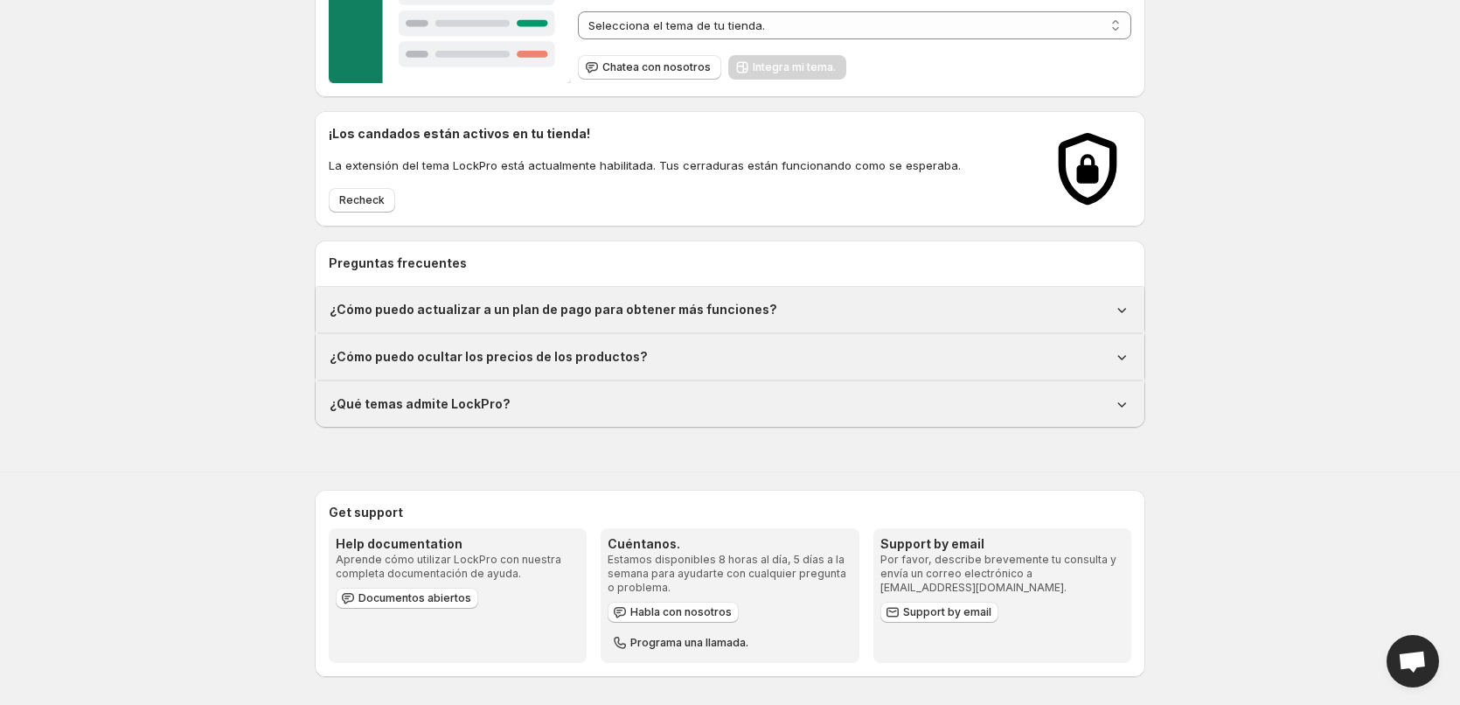
scroll to position [327, 0]
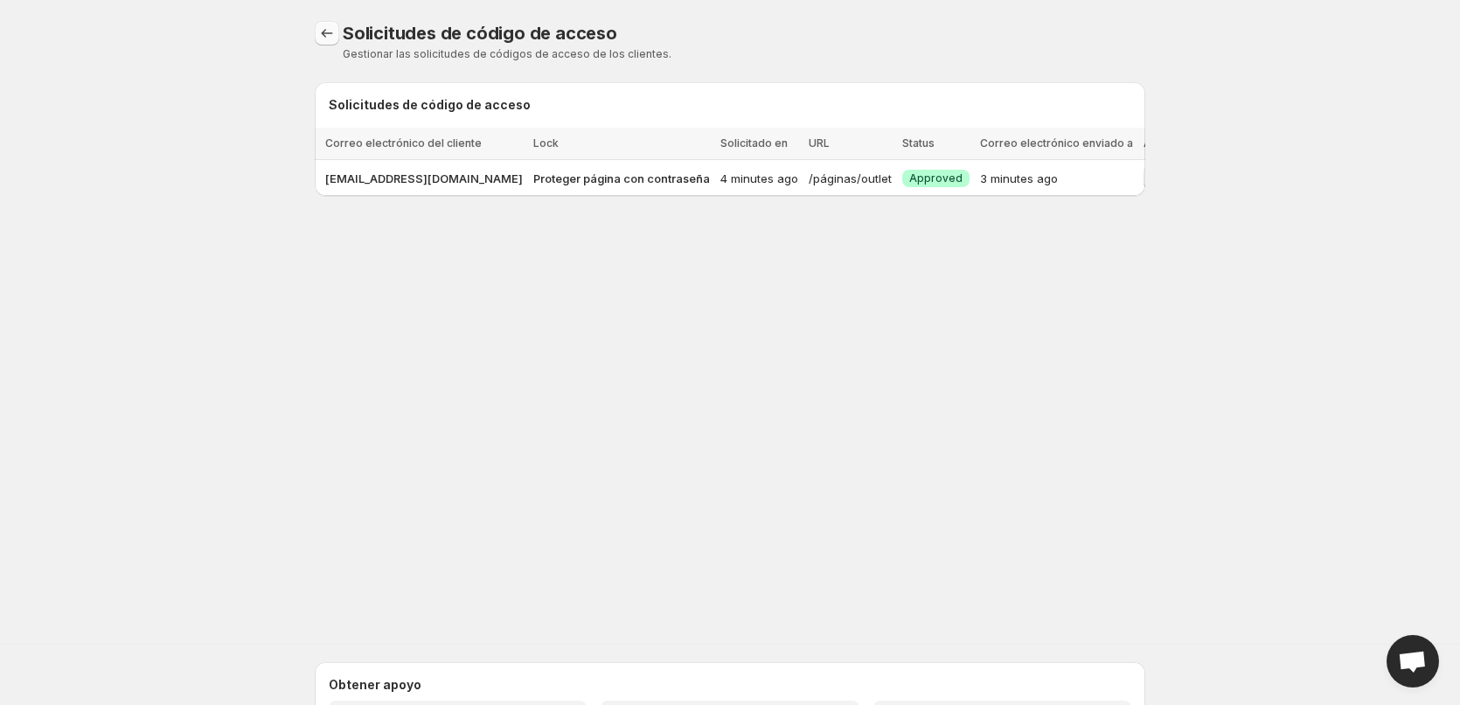
click at [322, 36] on icon "Locks" at bounding box center [326, 32] width 17 height 17
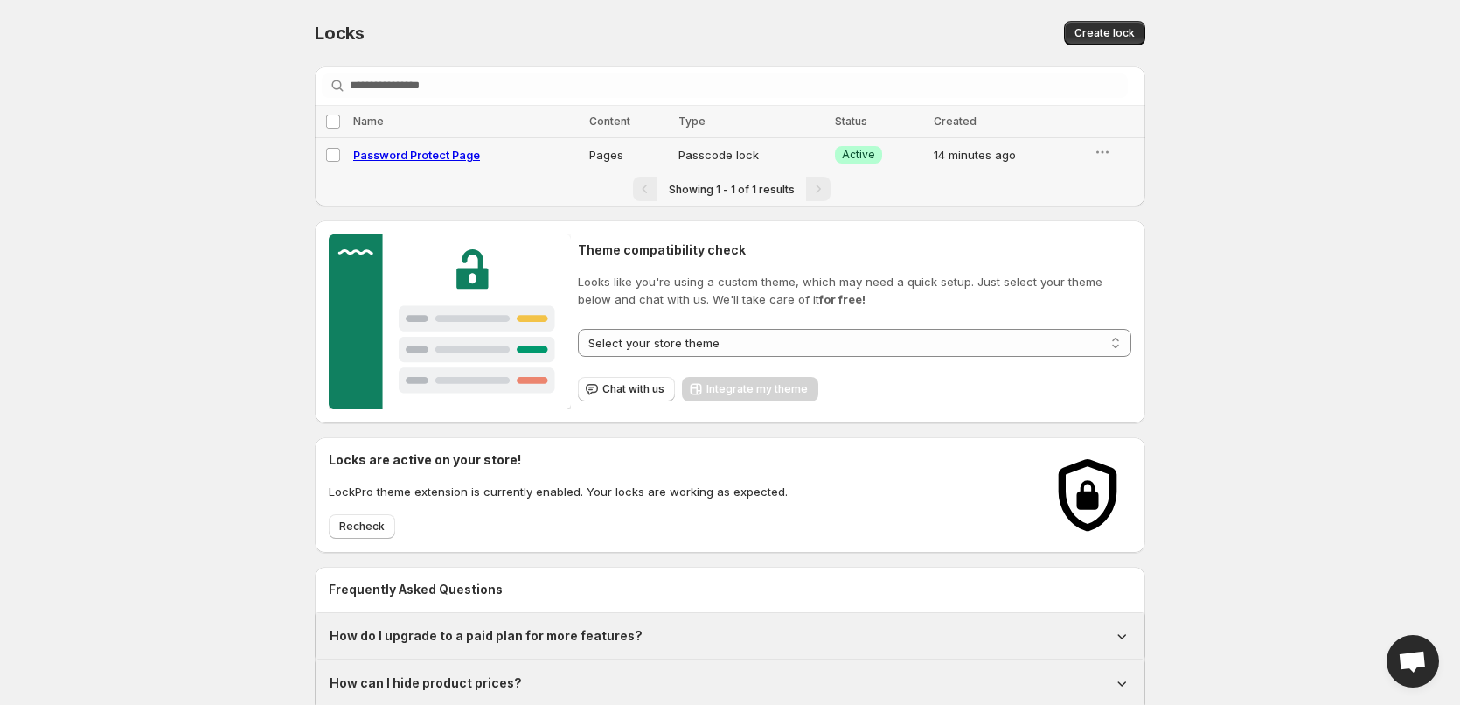
click at [433, 159] on span "Password Protect Page" at bounding box center [416, 155] width 127 height 14
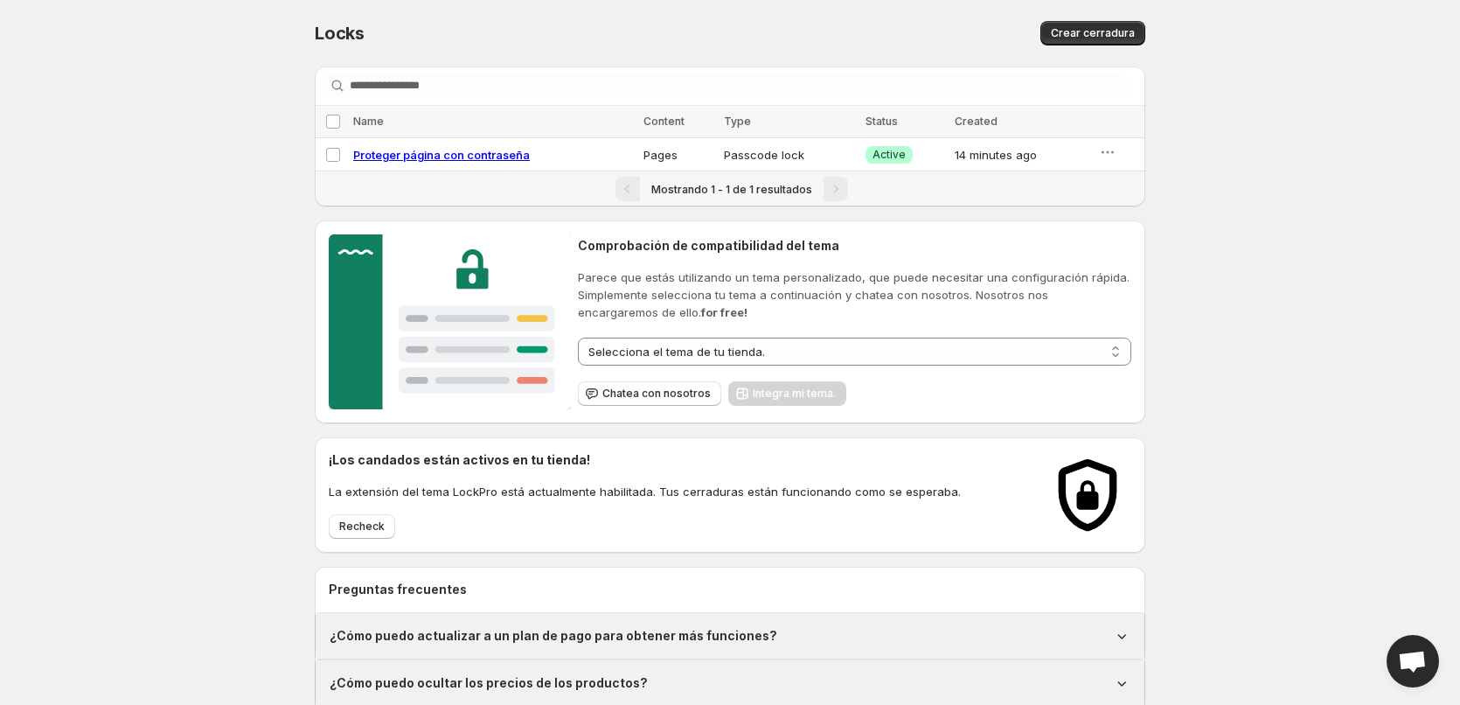
select select "*****"
select select "******"
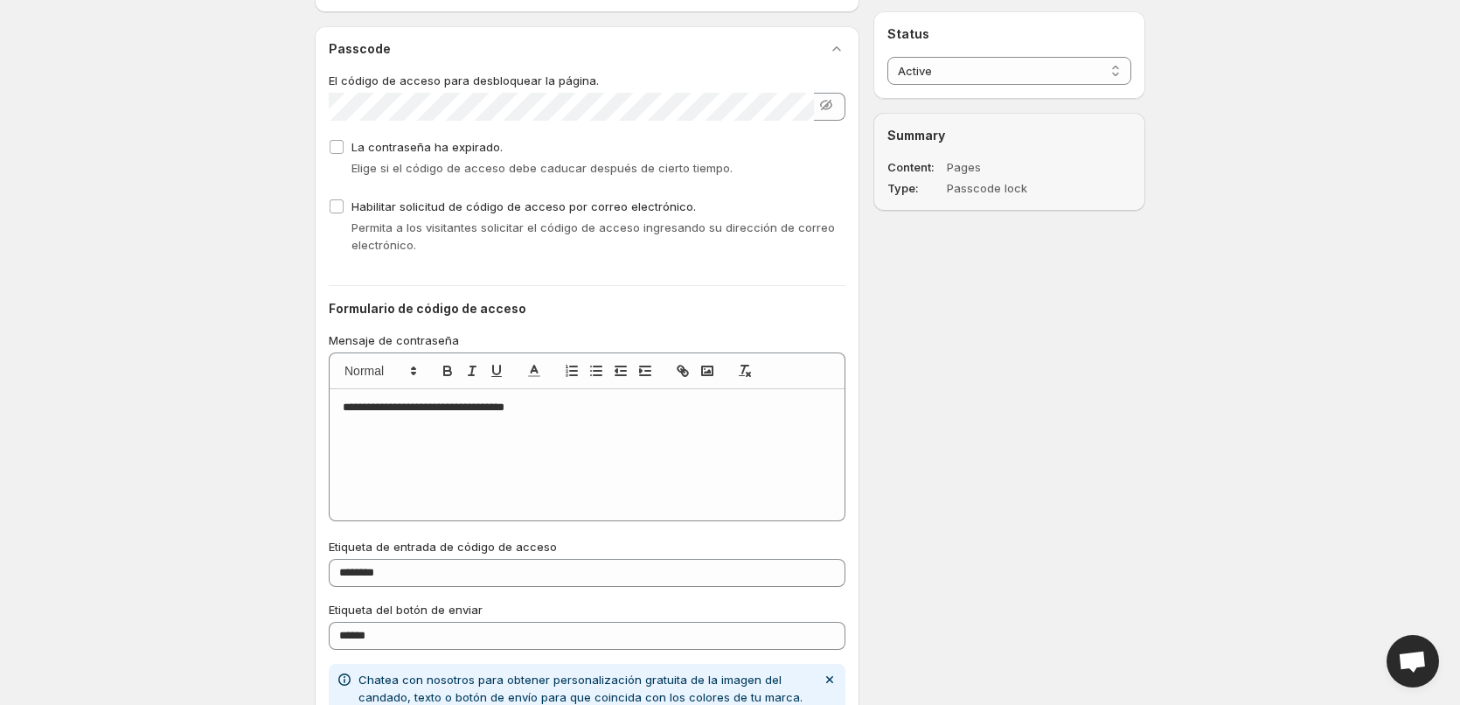
scroll to position [1749, 0]
click at [463, 407] on p "**********" at bounding box center [587, 406] width 489 height 16
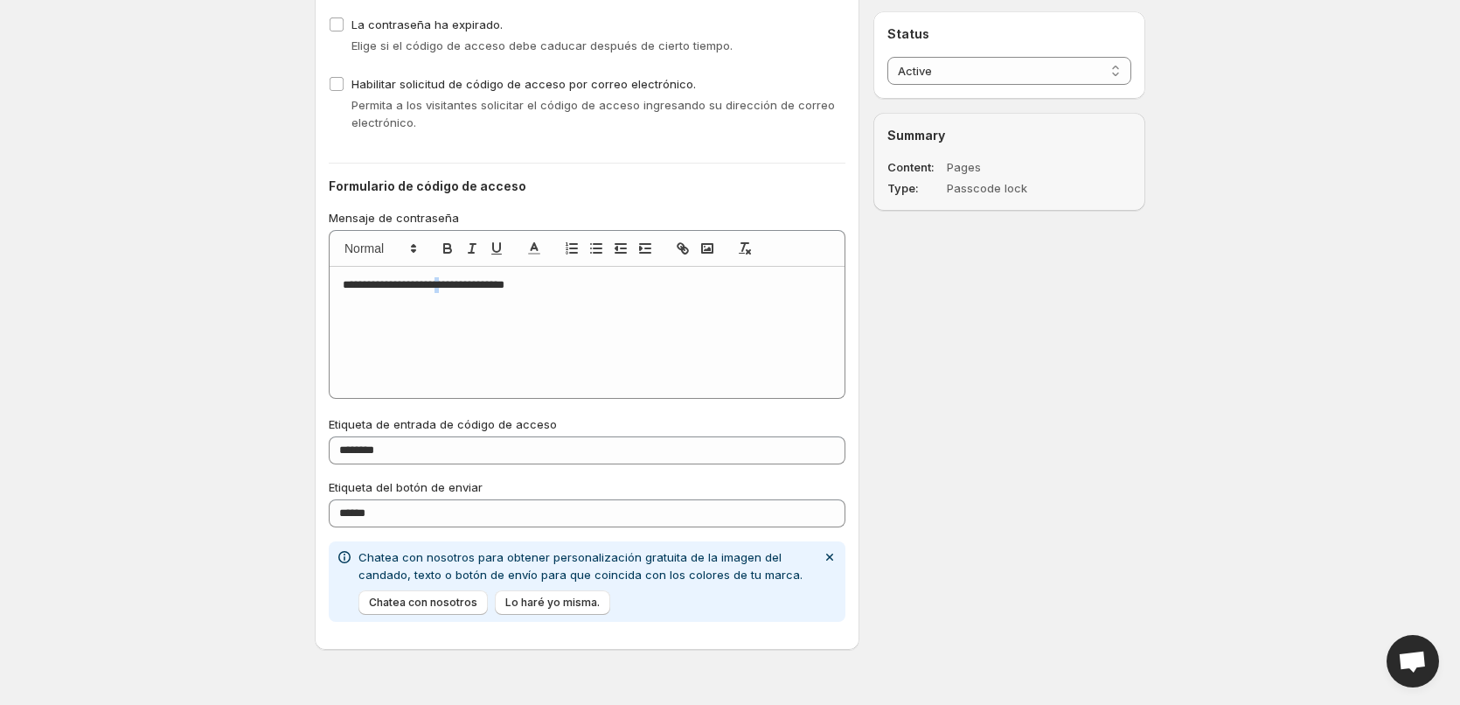
scroll to position [1862, 0]
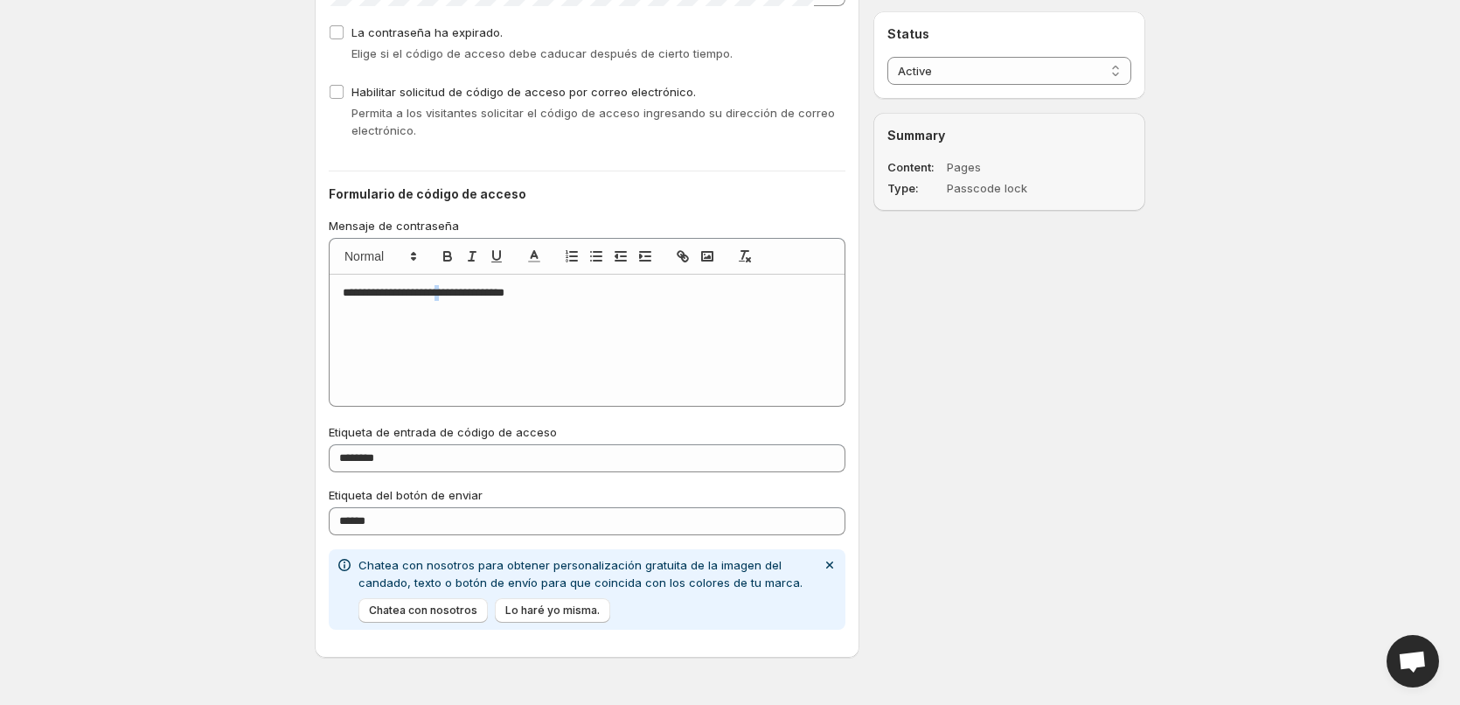
click at [1426, 670] on span "Open chat" at bounding box center [1412, 663] width 29 height 24
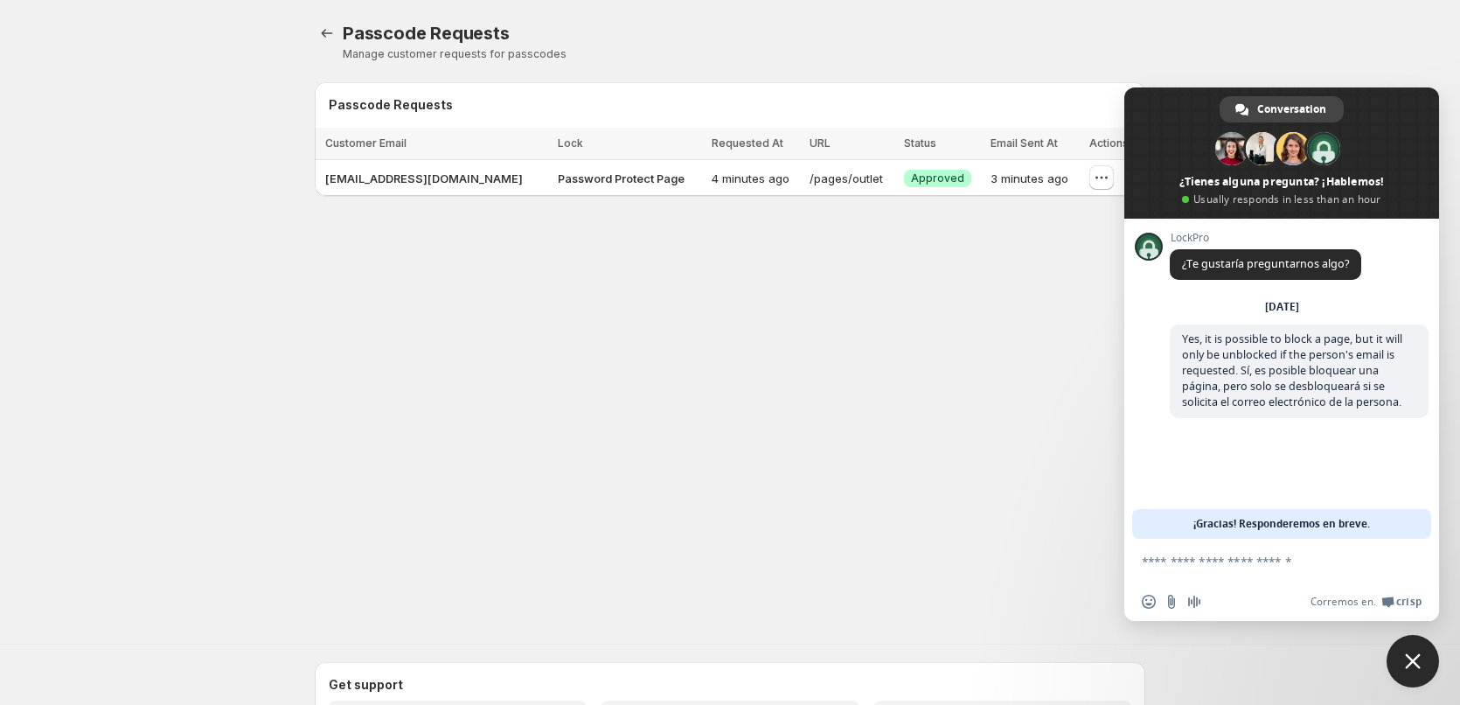
click at [1423, 664] on span "Close chat" at bounding box center [1413, 661] width 52 height 52
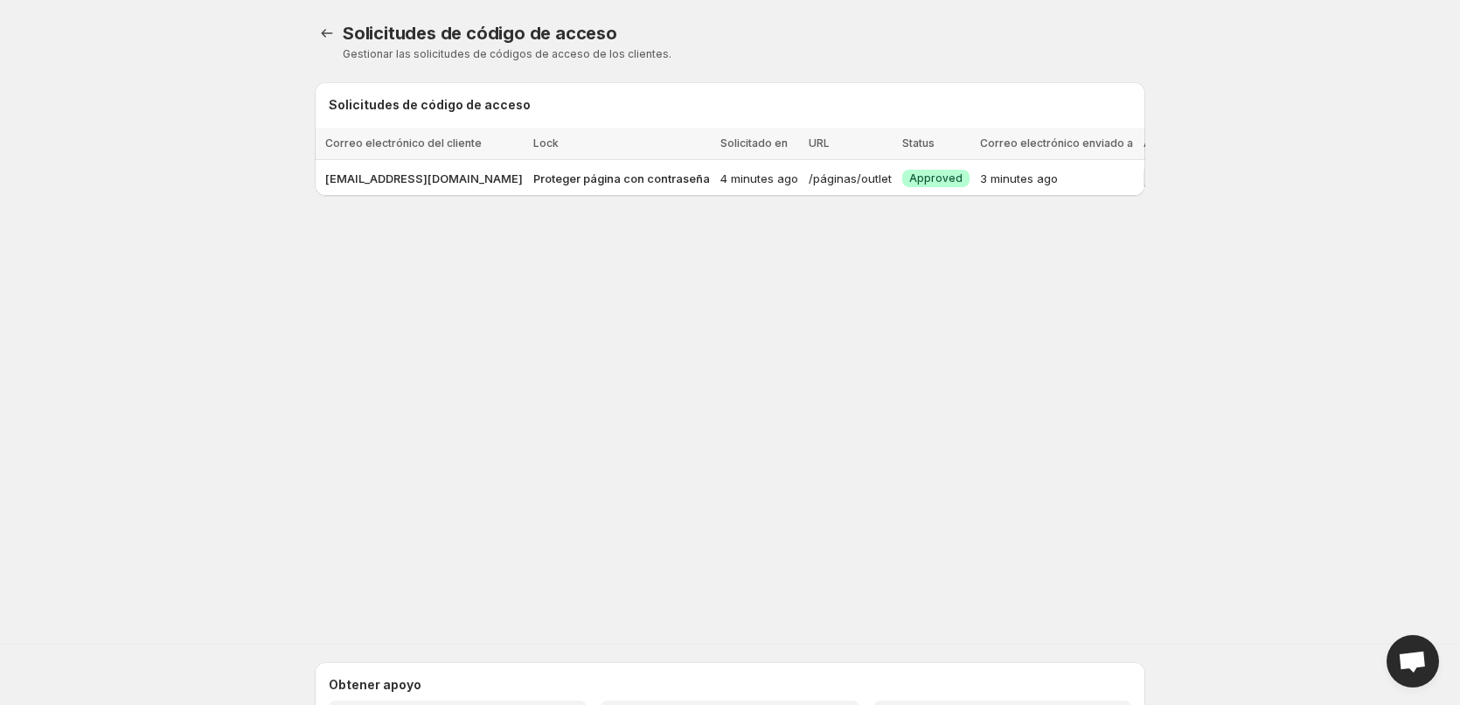
click at [1264, 330] on div "Solicitudes de código de acceso. Esta página está lista. Solicitudes de código …" at bounding box center [730, 300] width 1460 height 600
click at [1147, 180] on icon "button" at bounding box center [1155, 177] width 17 height 17
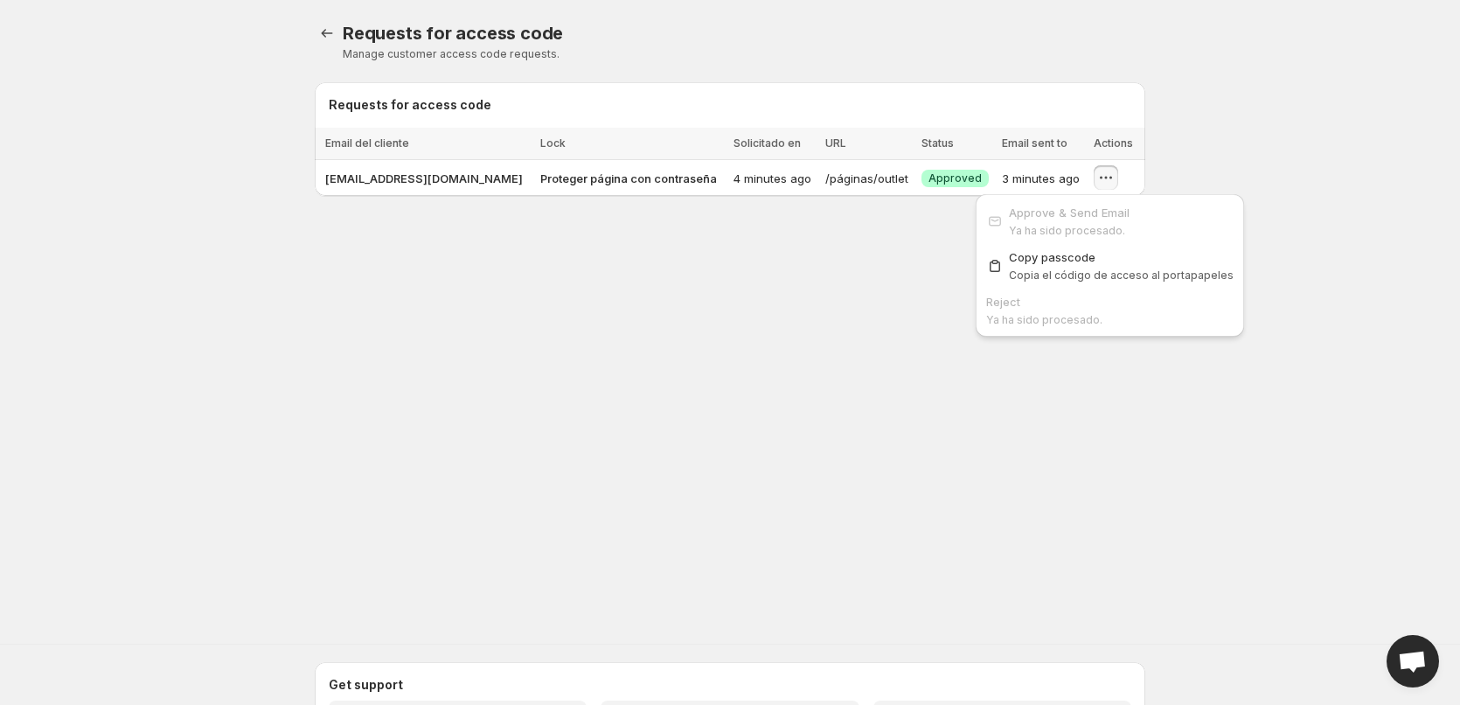
click at [580, 291] on div "Solicitudes de código de acceso. This page is ready. Requests for access code M…" at bounding box center [730, 300] width 1460 height 600
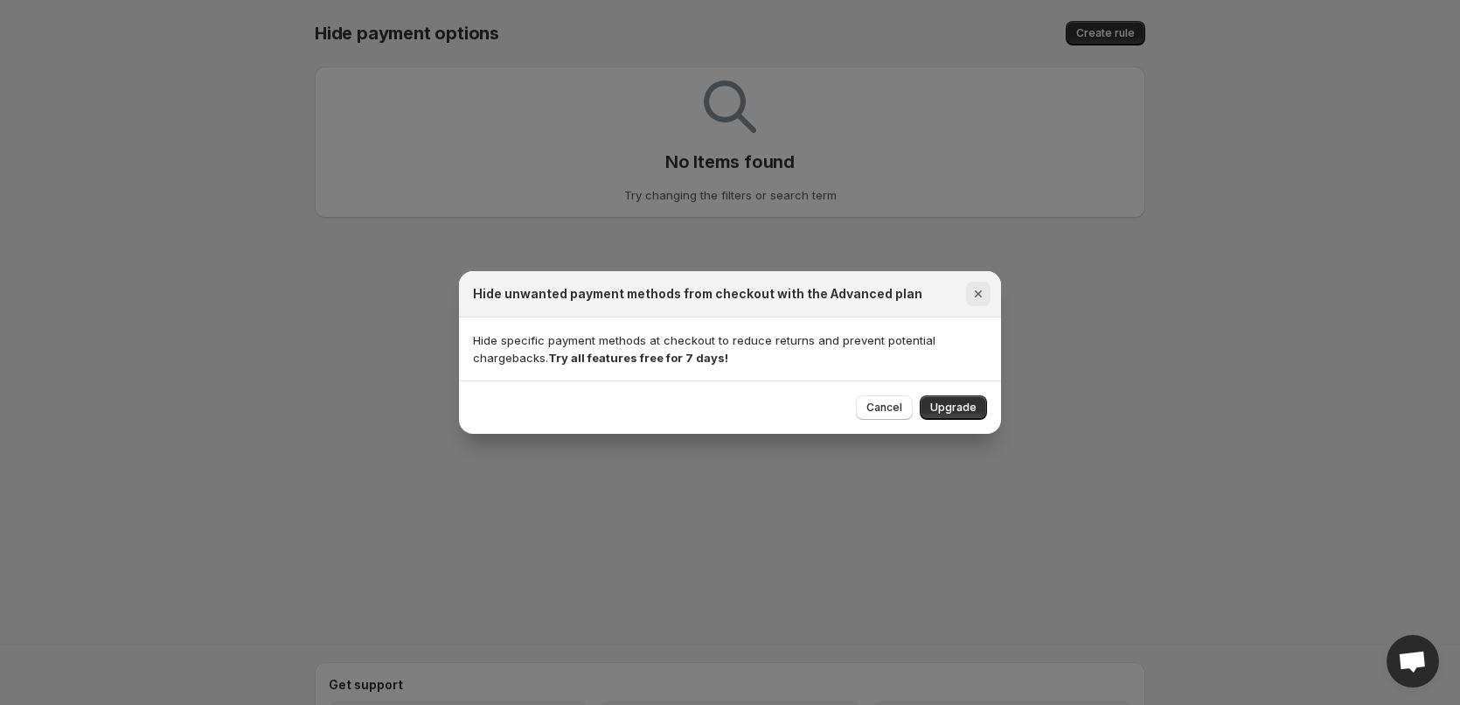
click at [978, 299] on icon "Close" at bounding box center [978, 293] width 17 height 17
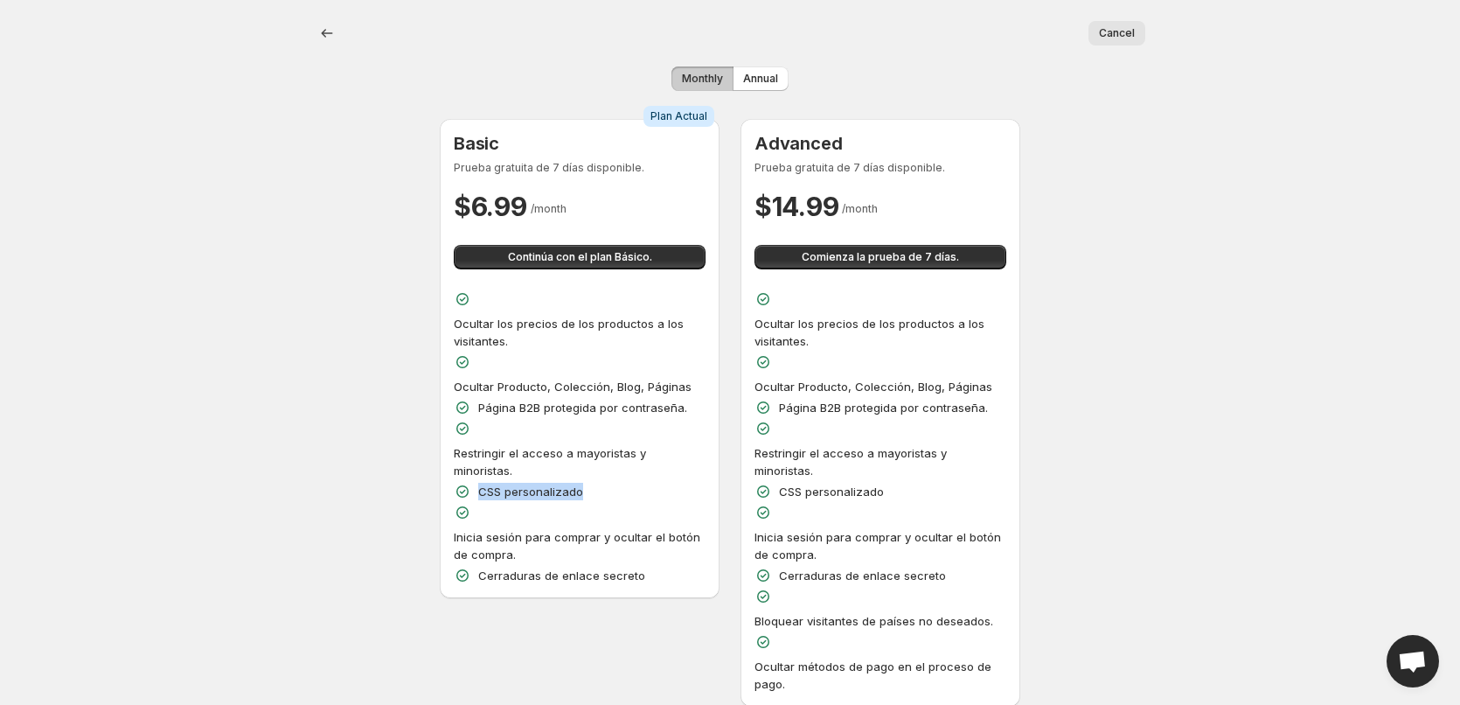
drag, startPoint x: 565, startPoint y: 470, endPoint x: 476, endPoint y: 475, distance: 89.3
click at [476, 483] on div "CSS personalizado" at bounding box center [580, 491] width 252 height 17
click at [656, 567] on div "Cerraduras de enlace secreto" at bounding box center [580, 575] width 252 height 17
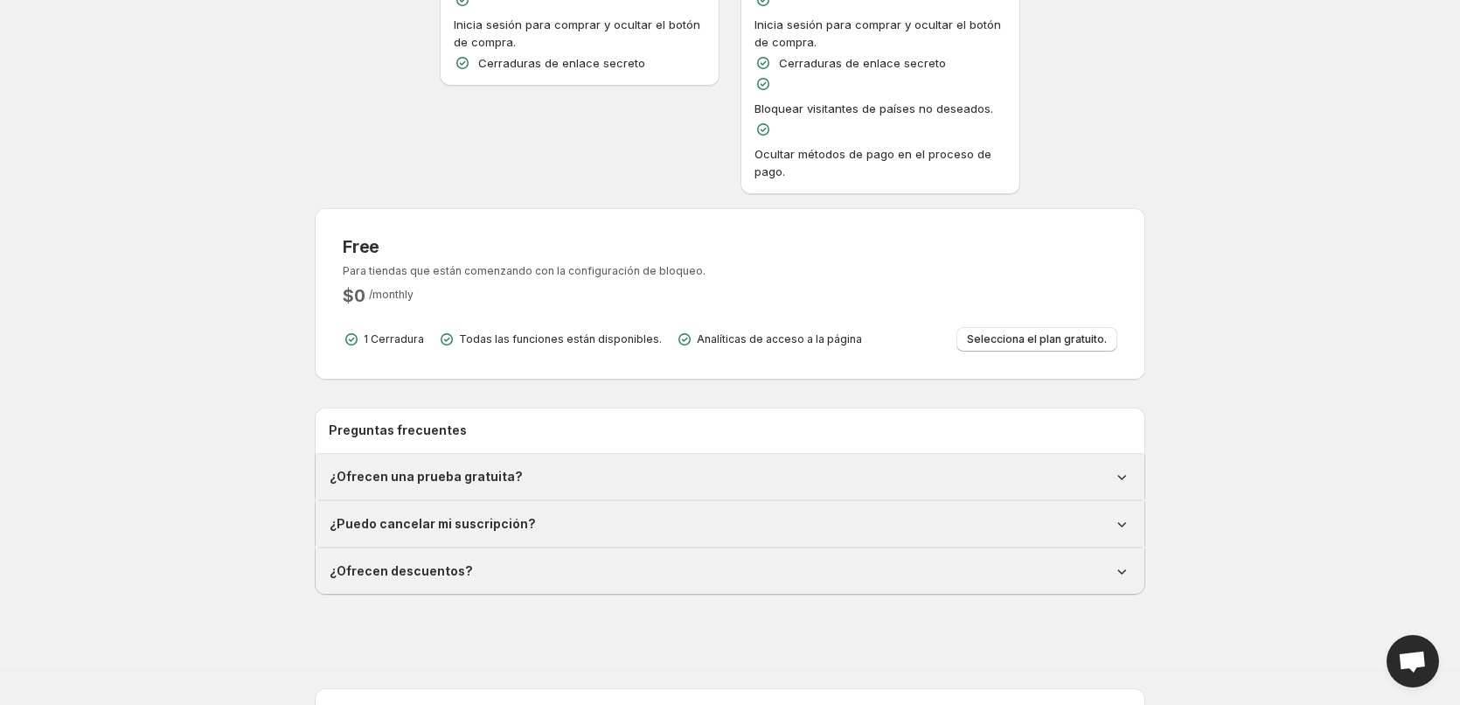
scroll to position [612, 0]
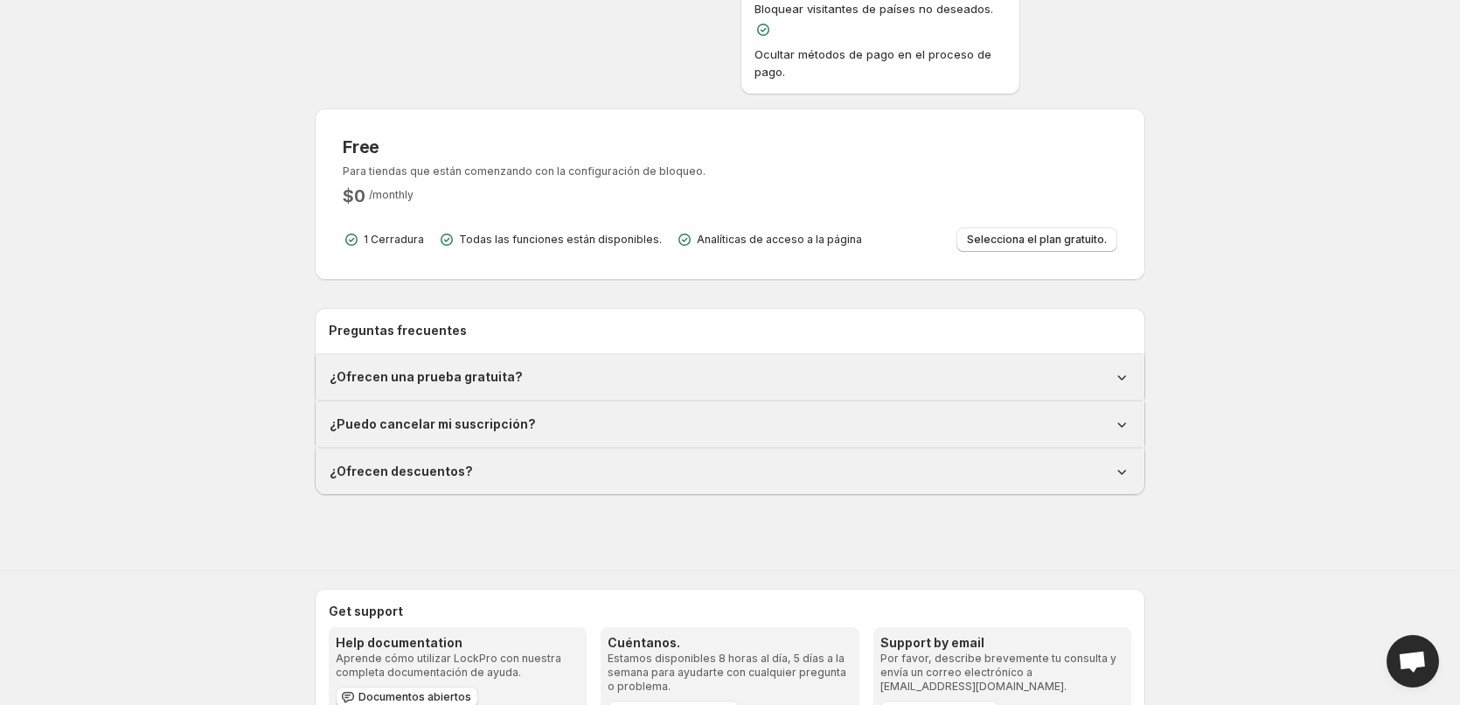
click at [453, 463] on h1 "¿Ofrecen descuentos?" at bounding box center [401, 471] width 143 height 17
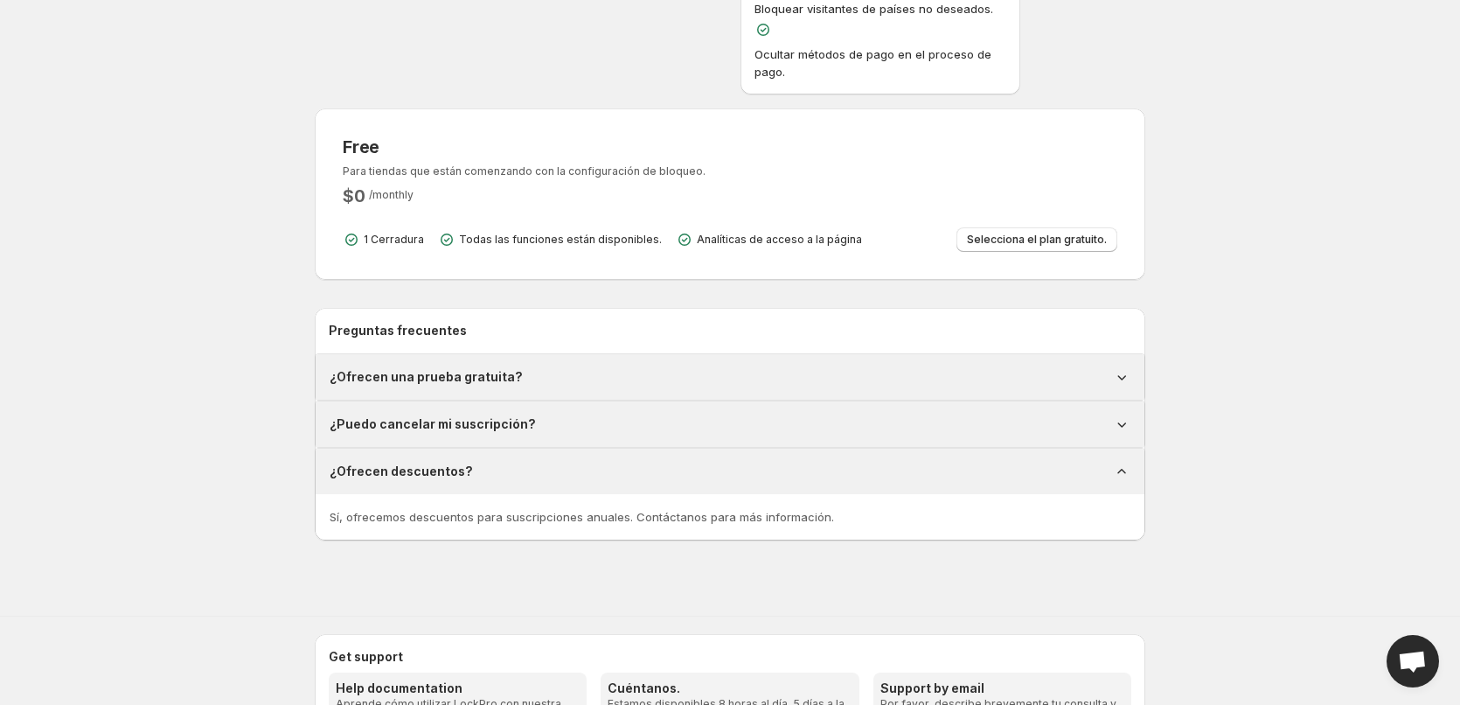
click at [450, 463] on h1 "¿Ofrecen descuentos?" at bounding box center [401, 471] width 143 height 17
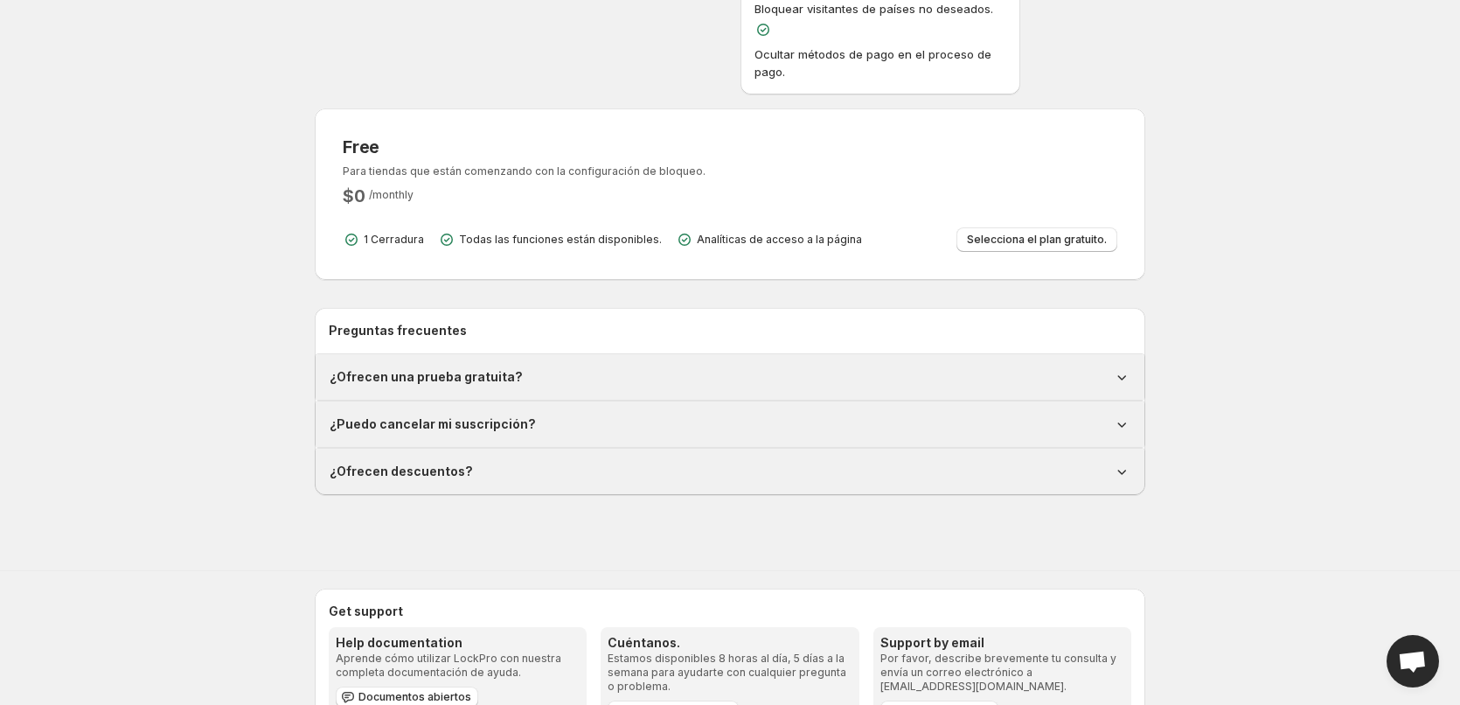
click at [512, 401] on div "¿Puedo cancelar mi suscripción?" at bounding box center [730, 423] width 829 height 45
click at [501, 401] on div "¿Puedo cancelar mi suscripción?" at bounding box center [730, 423] width 829 height 45
click at [475, 415] on h1 "¿Puedo cancelar mi suscripción?" at bounding box center [433, 423] width 206 height 17
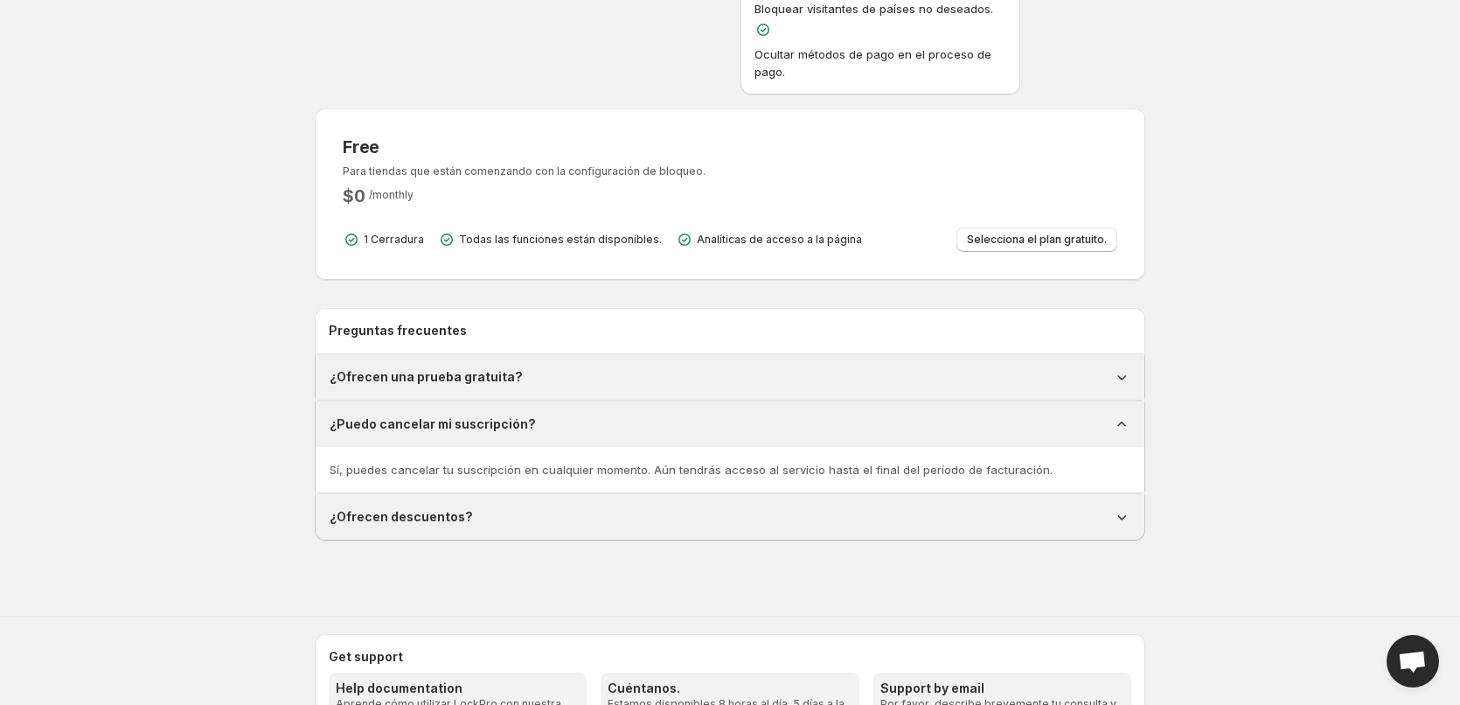
click at [475, 415] on h1 "¿Puedo cancelar mi suscripción?" at bounding box center [433, 423] width 206 height 17
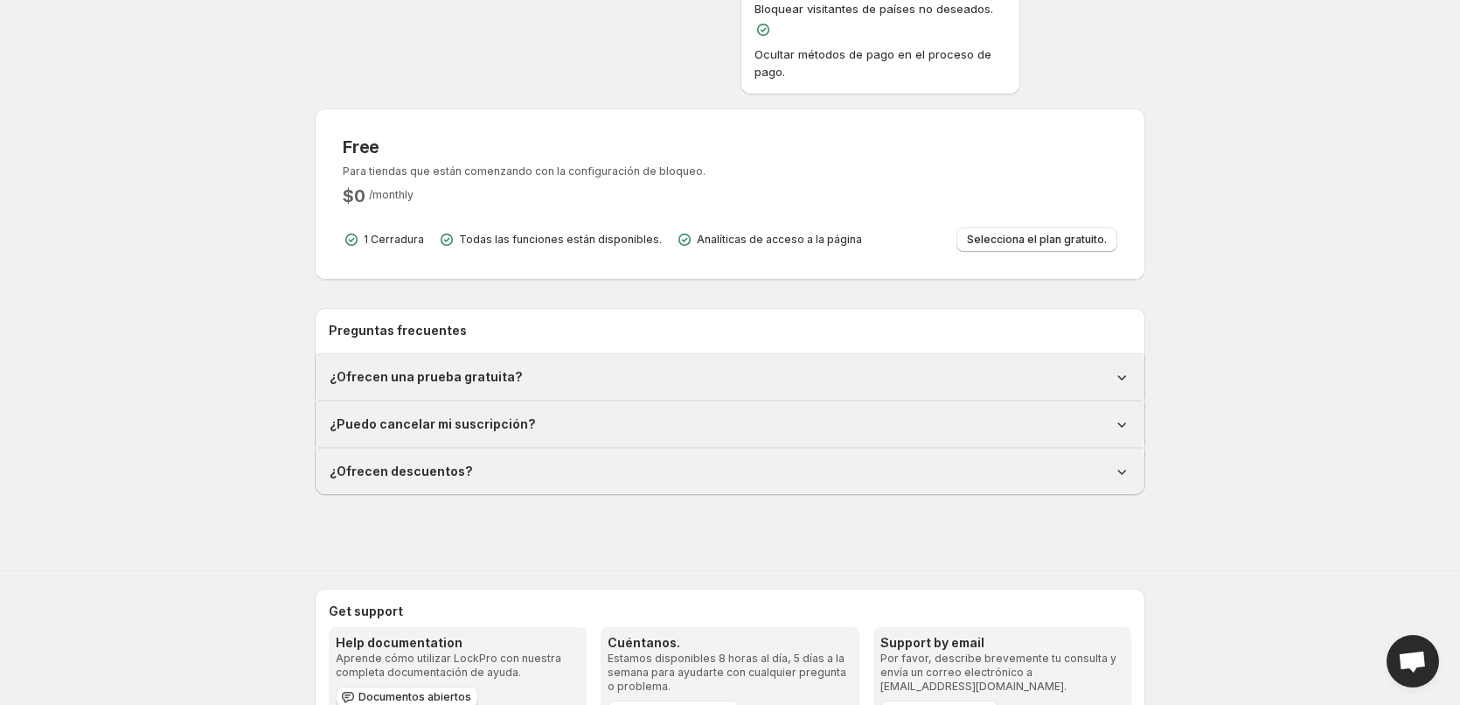
click at [419, 359] on div "¿Ofrecen una prueba gratuita?" at bounding box center [730, 376] width 829 height 45
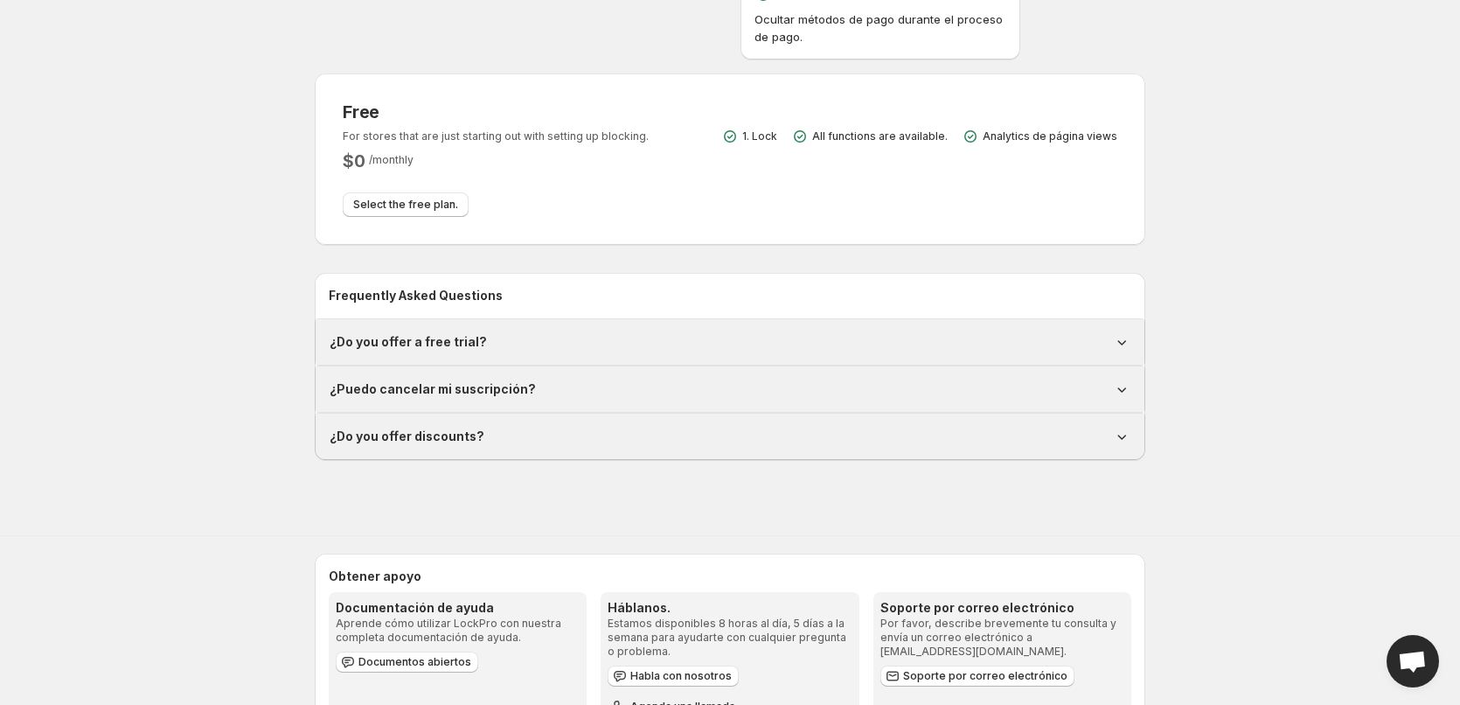
click at [431, 347] on h1 "¿Do you offer a free trial?" at bounding box center [408, 341] width 157 height 17
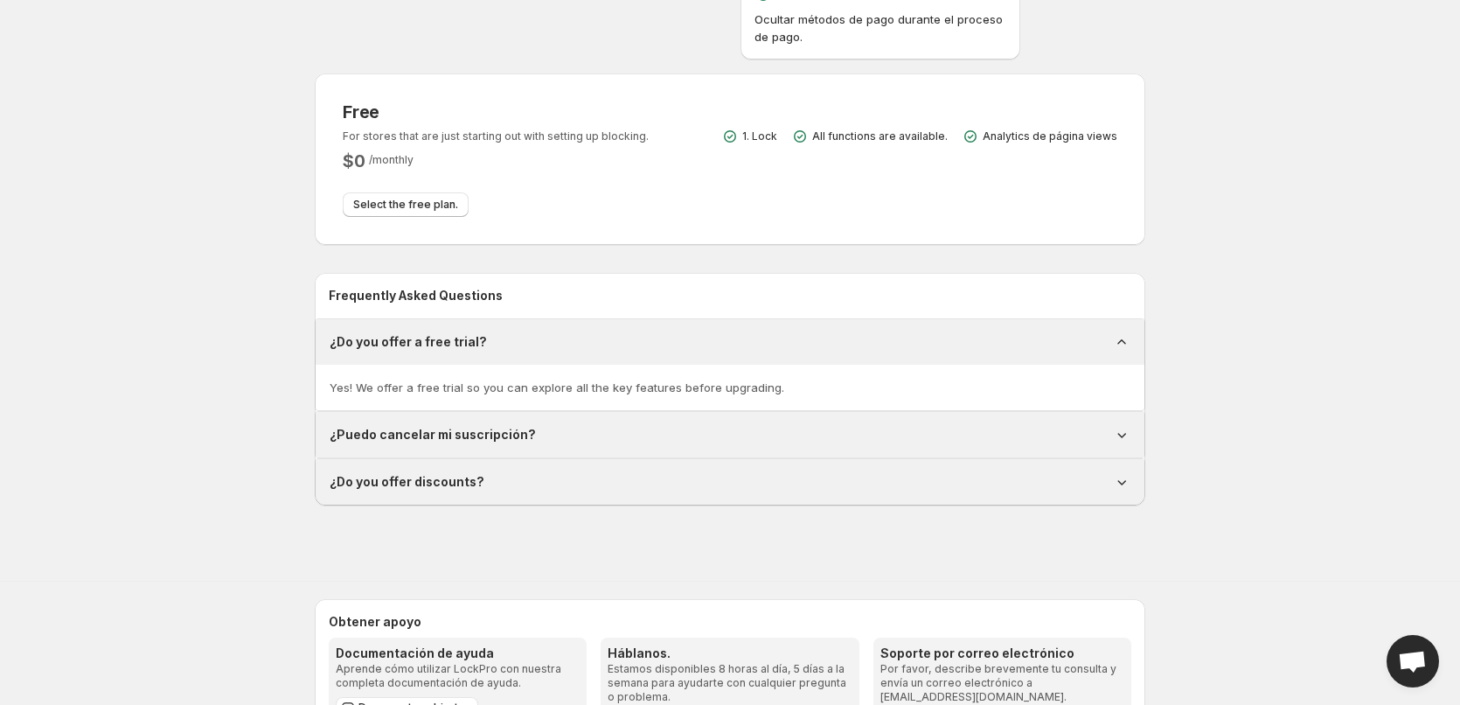
click at [431, 347] on h1 "¿Do you offer a free trial?" at bounding box center [408, 341] width 157 height 17
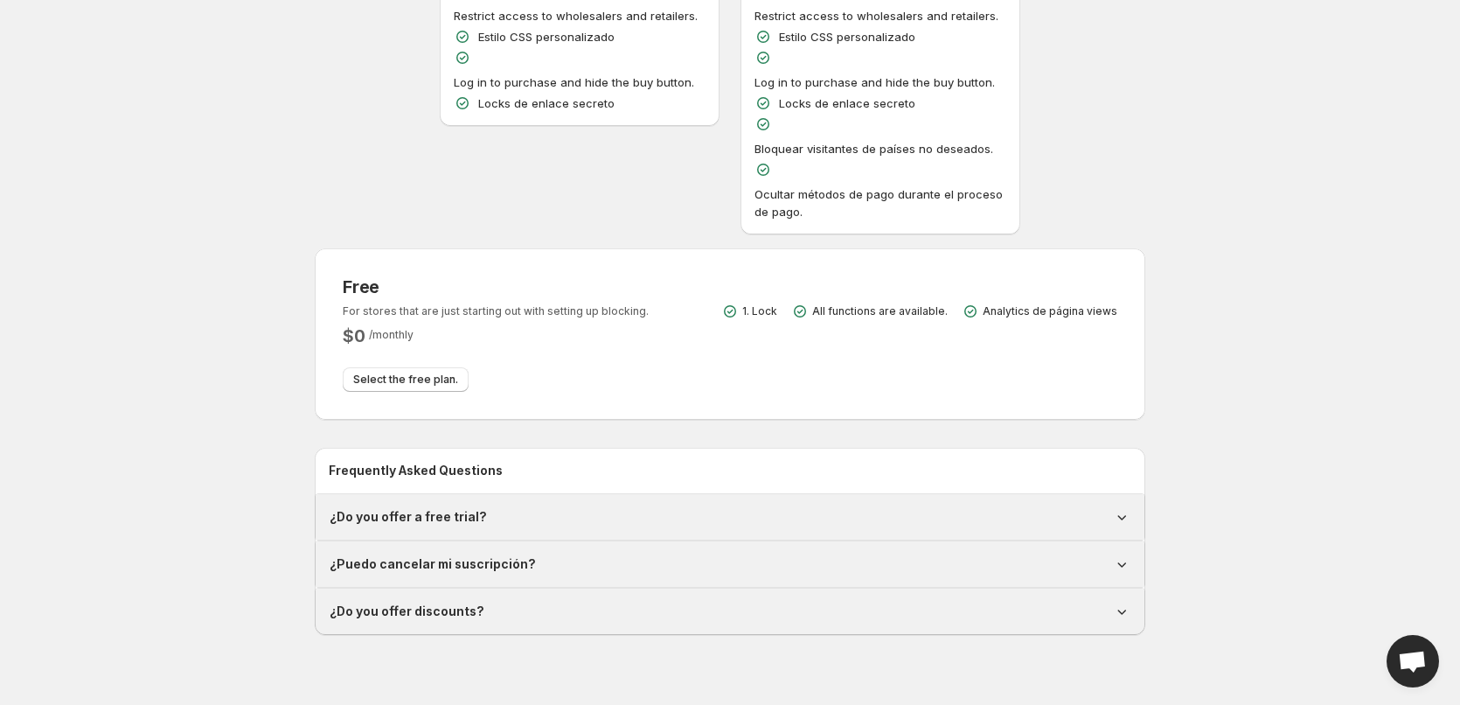
scroll to position [262, 0]
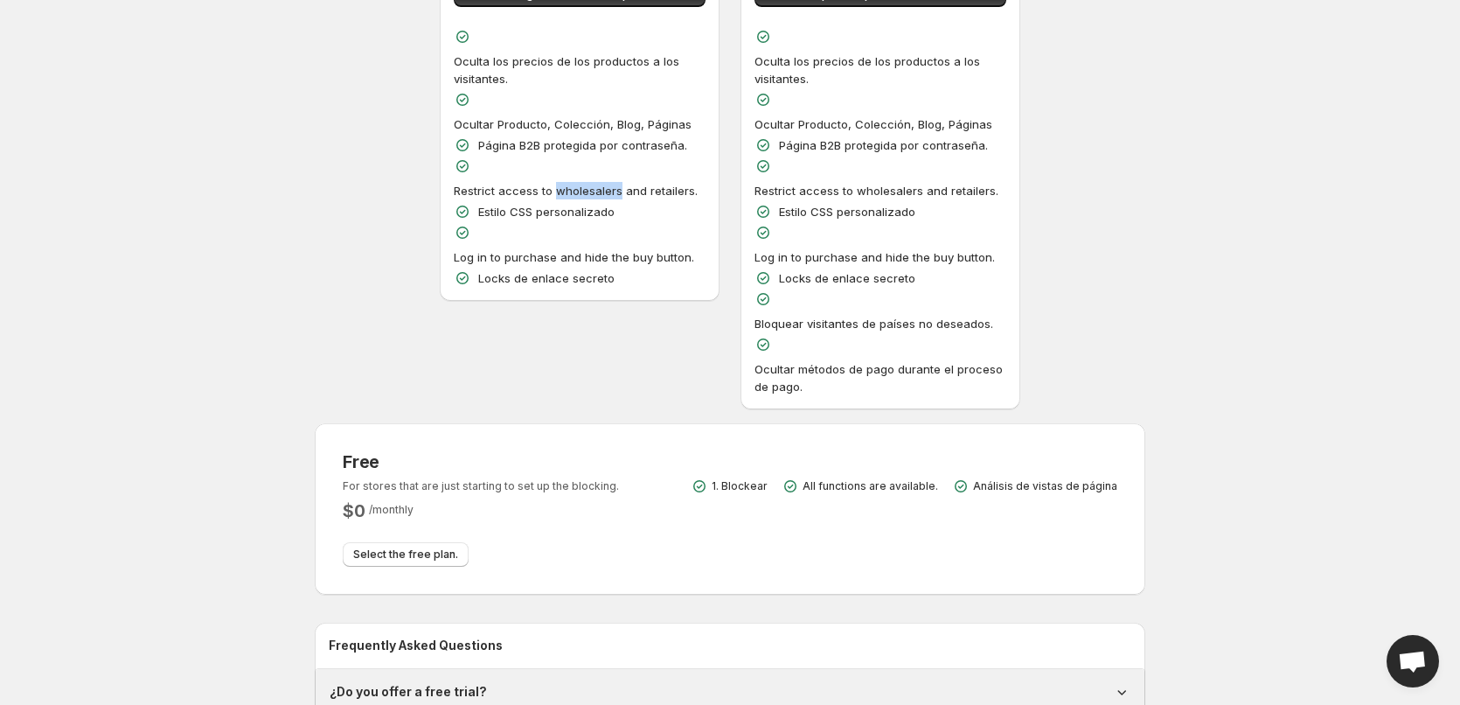
drag, startPoint x: 555, startPoint y: 189, endPoint x: 616, endPoint y: 191, distance: 60.4
click at [616, 191] on p "Restrict access to wholesalers and retailers." at bounding box center [576, 190] width 244 height 17
click at [1398, 682] on span "Open chat" at bounding box center [1413, 661] width 52 height 52
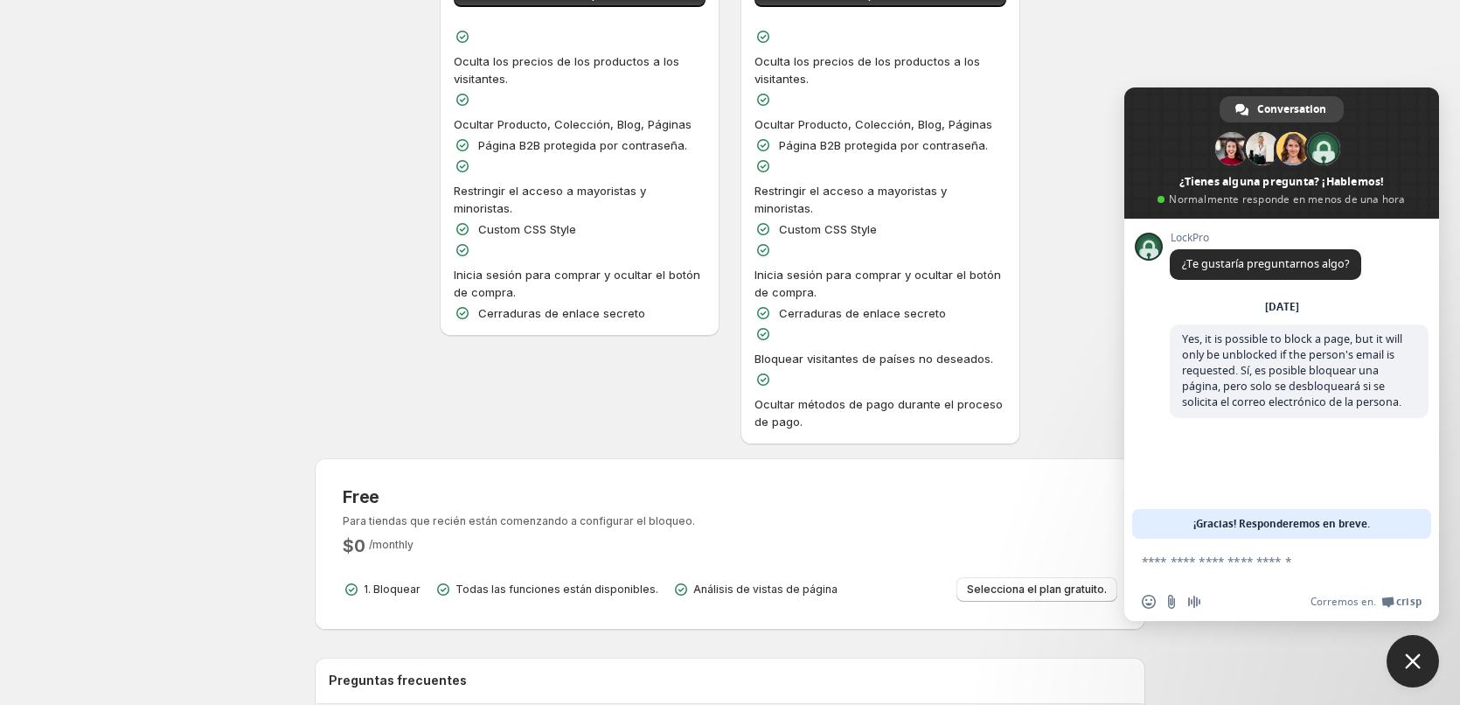
click at [235, 236] on div "Cancel Más acciones Cancel Monthly Annual Info Plan Actual Basic Prueba gratuit…" at bounding box center [730, 307] width 1460 height 1139
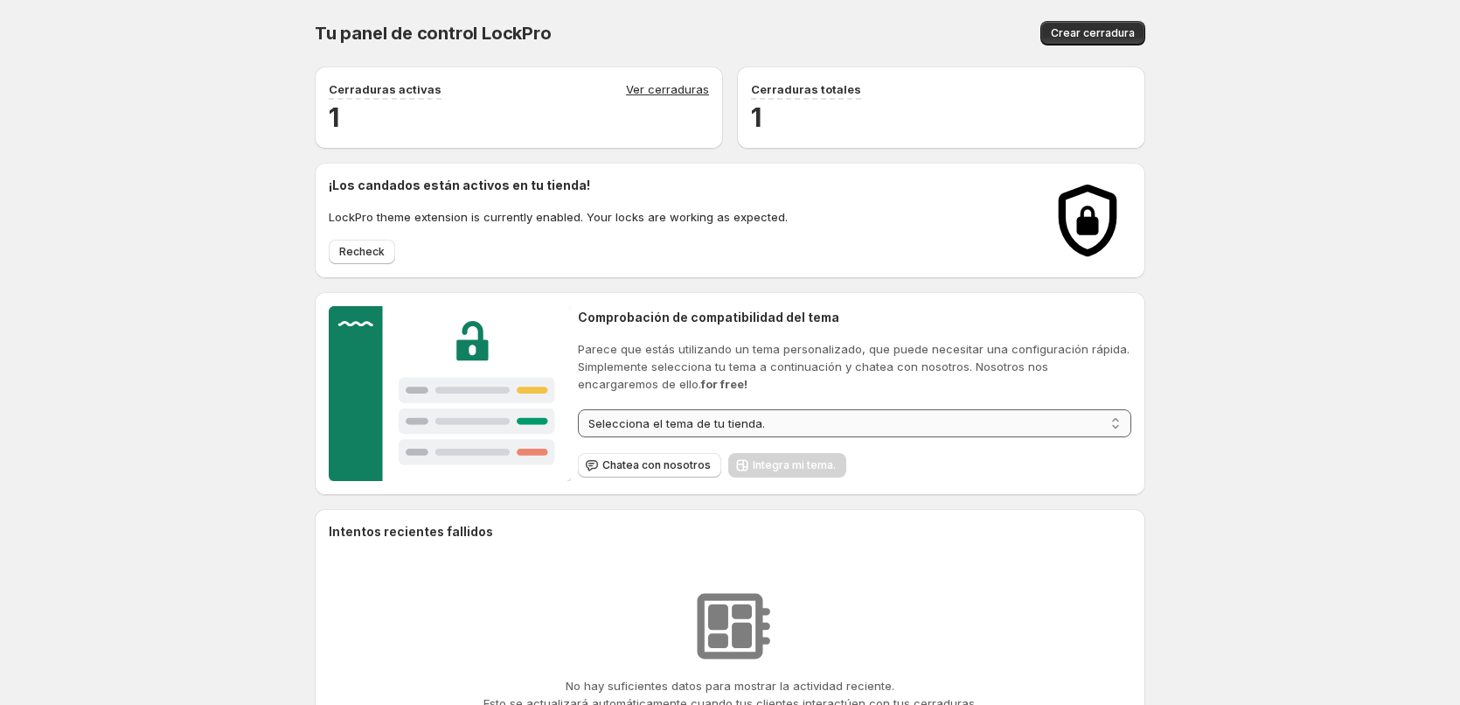
click at [628, 430] on select "**********" at bounding box center [855, 423] width 554 height 28
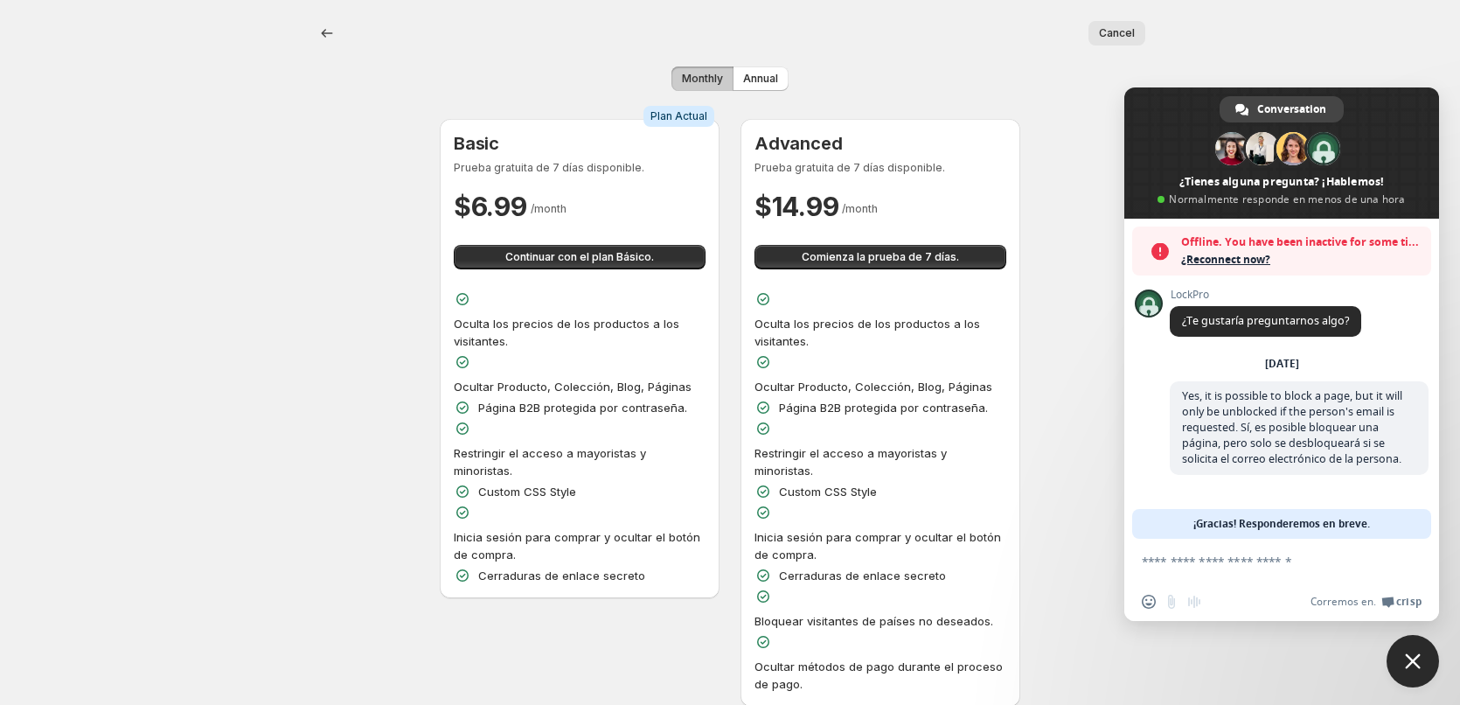
scroll to position [175, 0]
